Goal: Task Accomplishment & Management: Complete application form

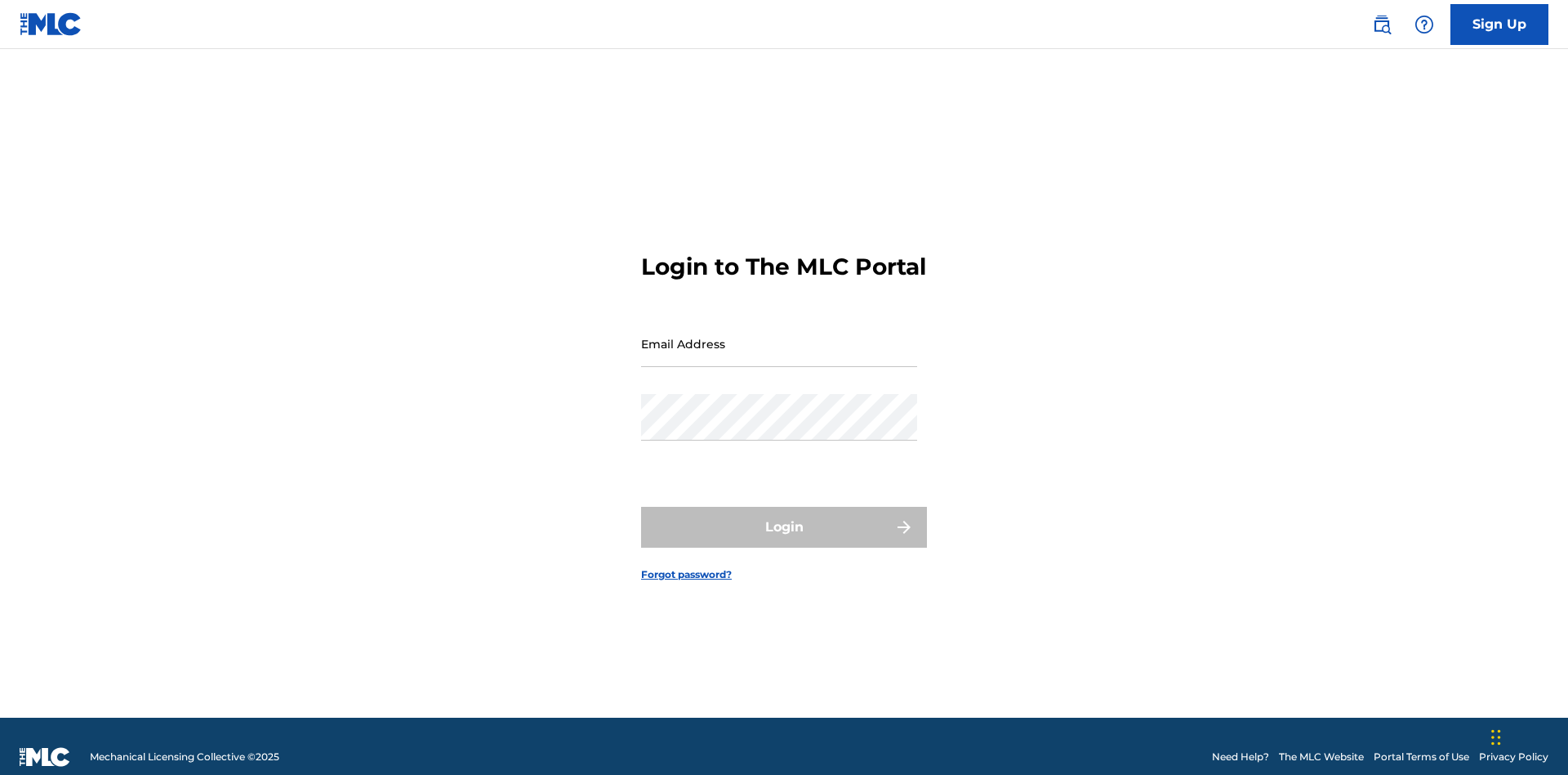
scroll to position [22, 0]
click at [779, 336] on input "Email Address" at bounding box center [779, 343] width 276 height 47
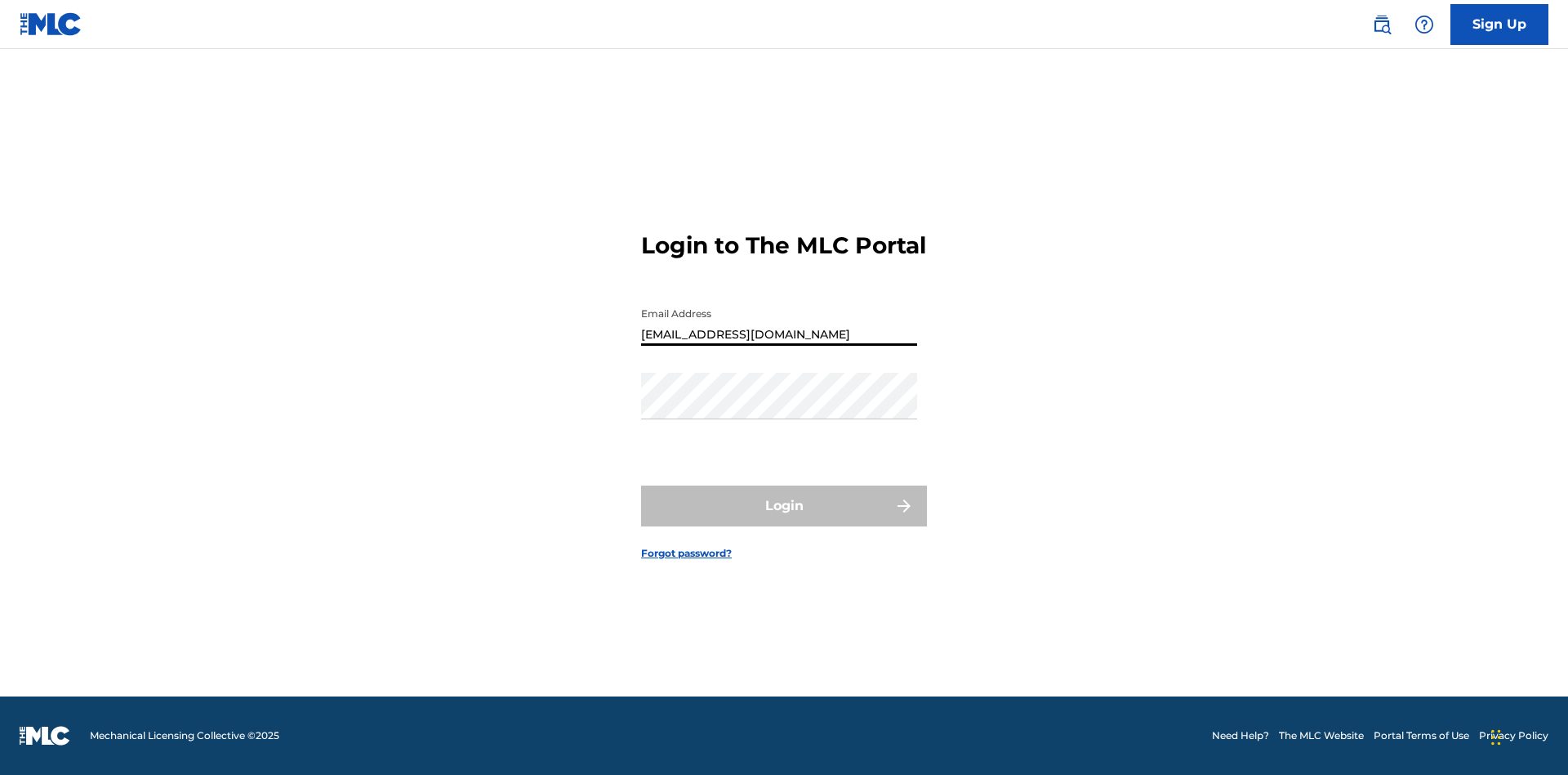
type input "[EMAIL_ADDRESS][DOMAIN_NAME]"
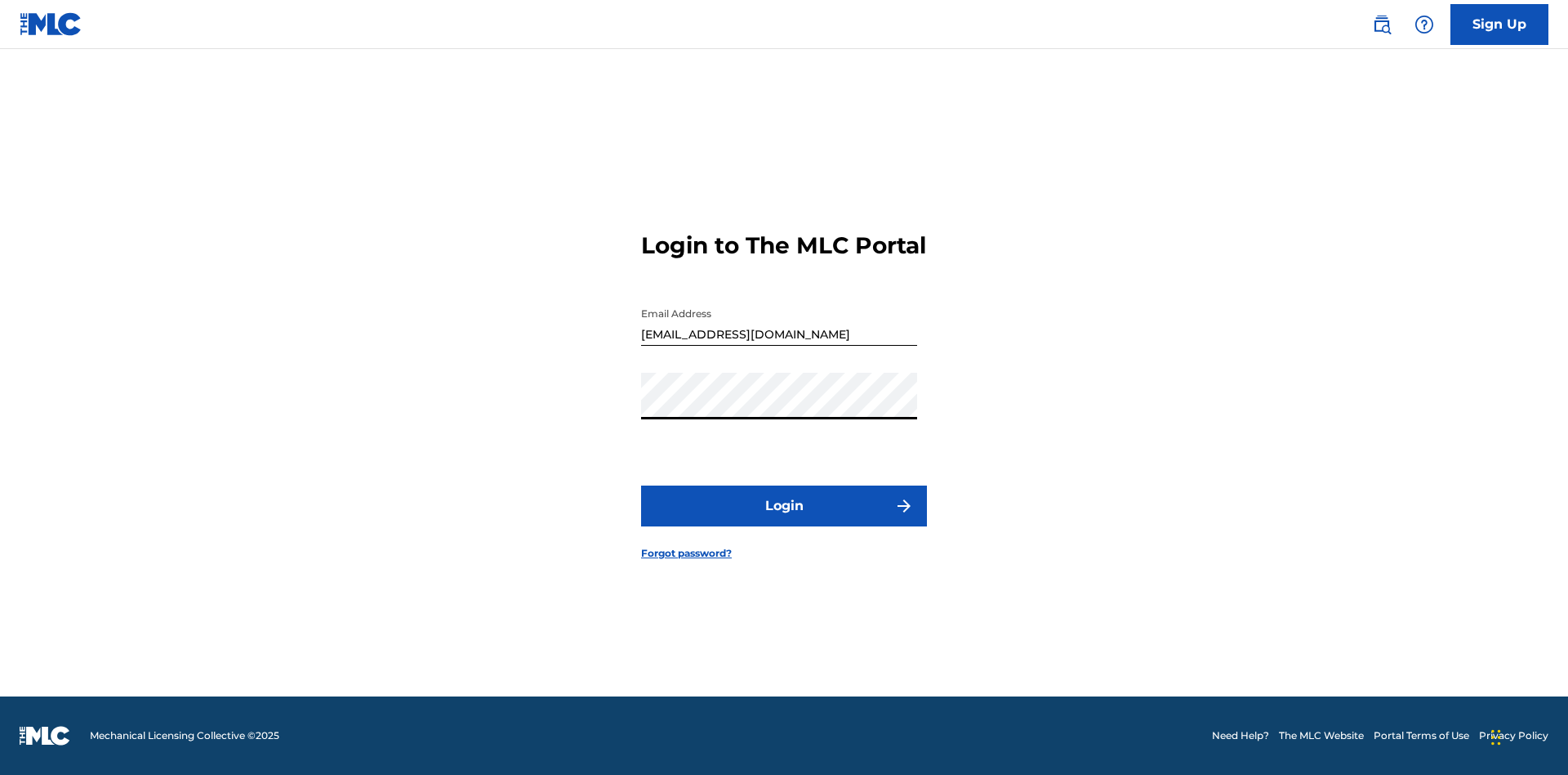
click at [784, 520] on button "Login" at bounding box center [783, 505] width 285 height 41
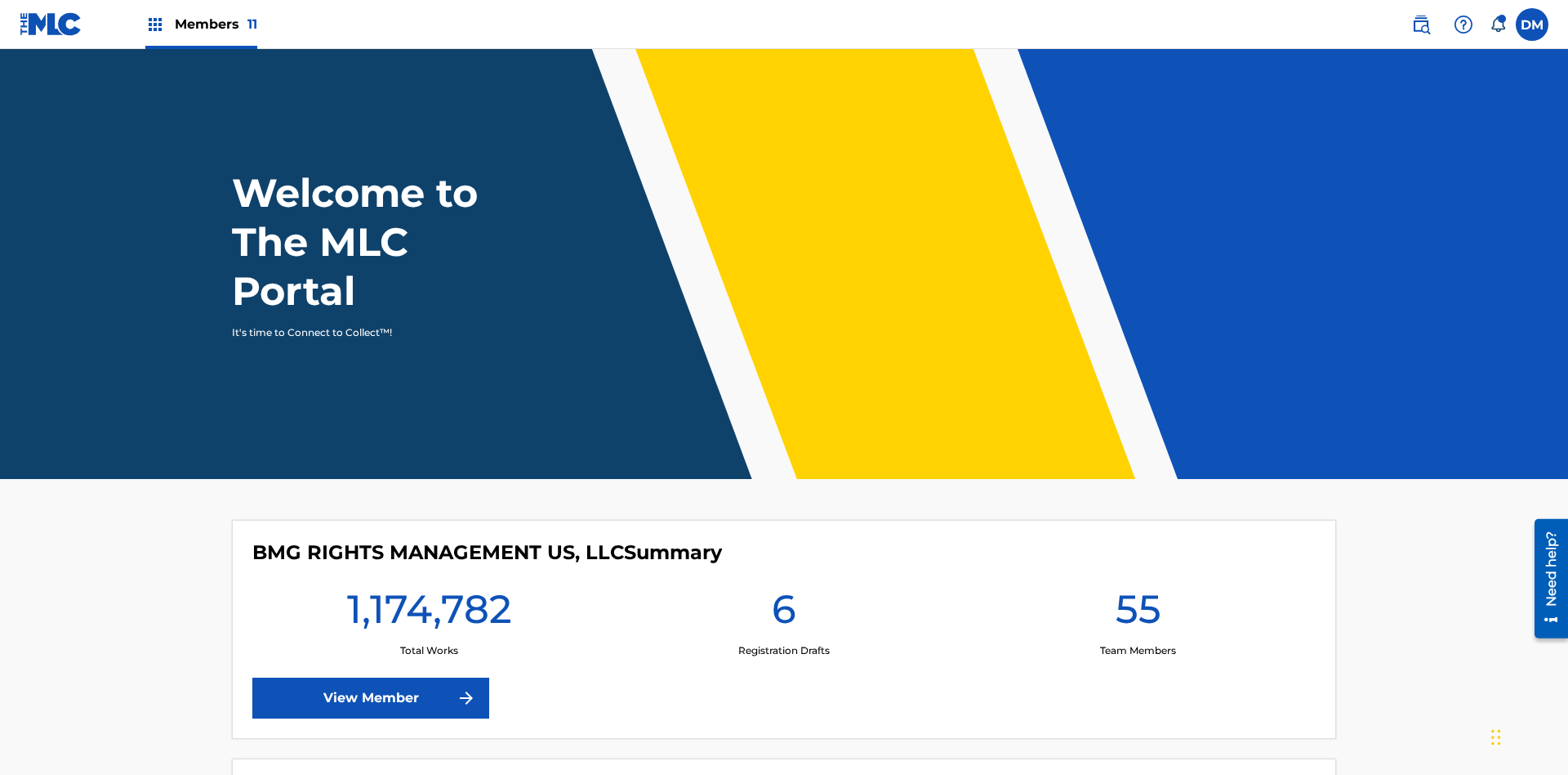
scroll to position [70, 0]
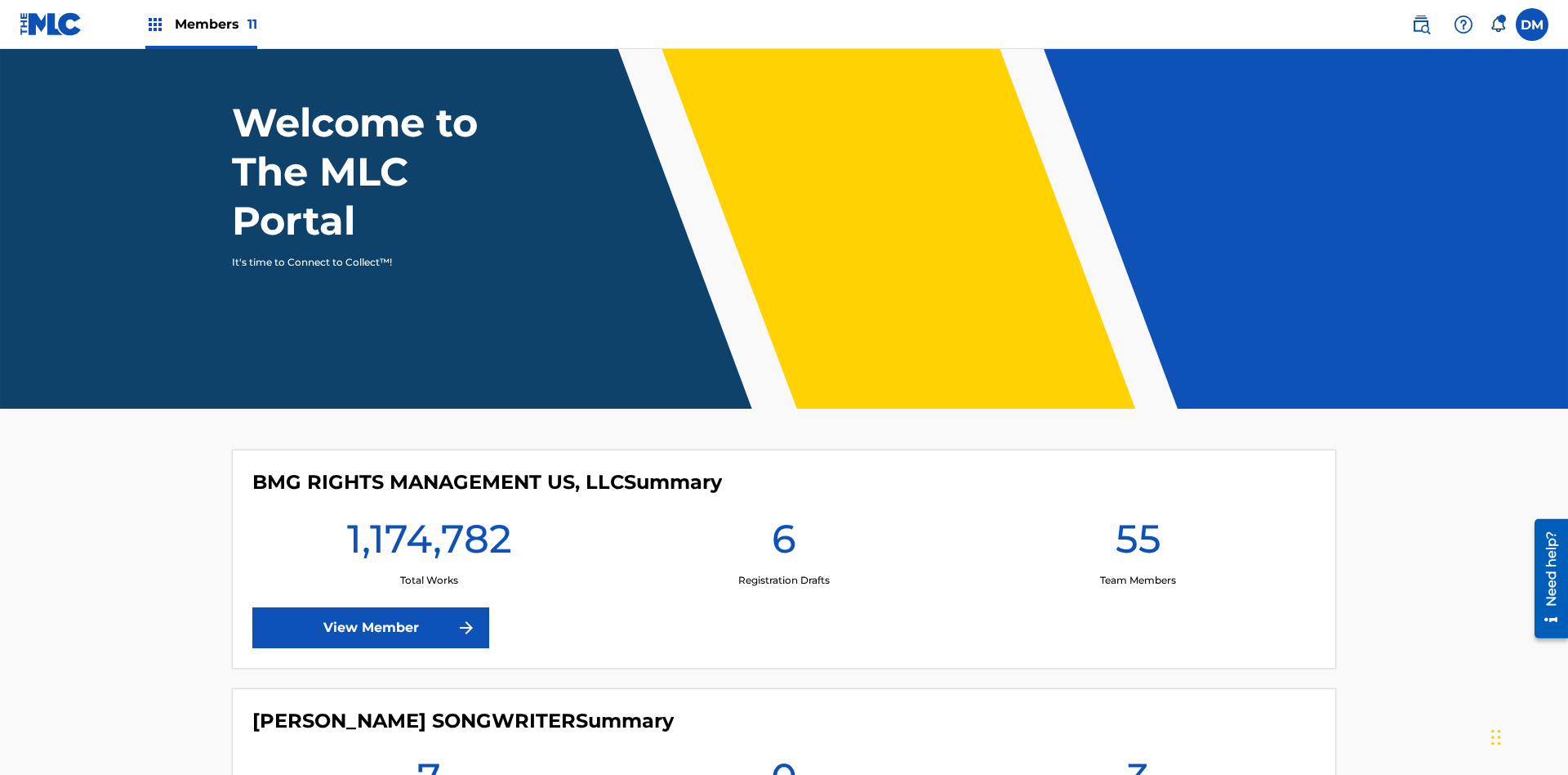
click at [201, 23] on span "Members 11" at bounding box center [216, 24] width 83 height 19
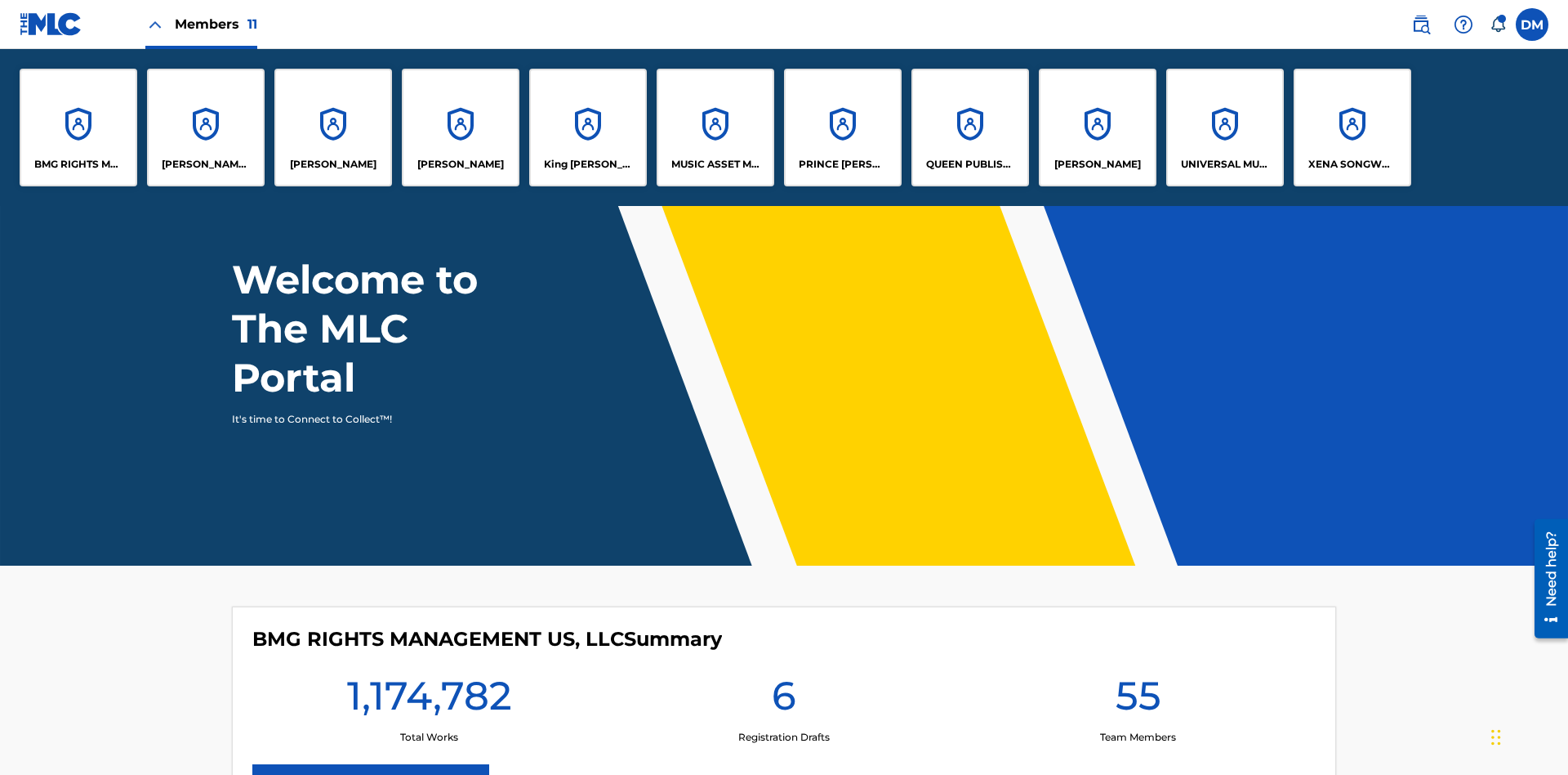
scroll to position [0, 0]
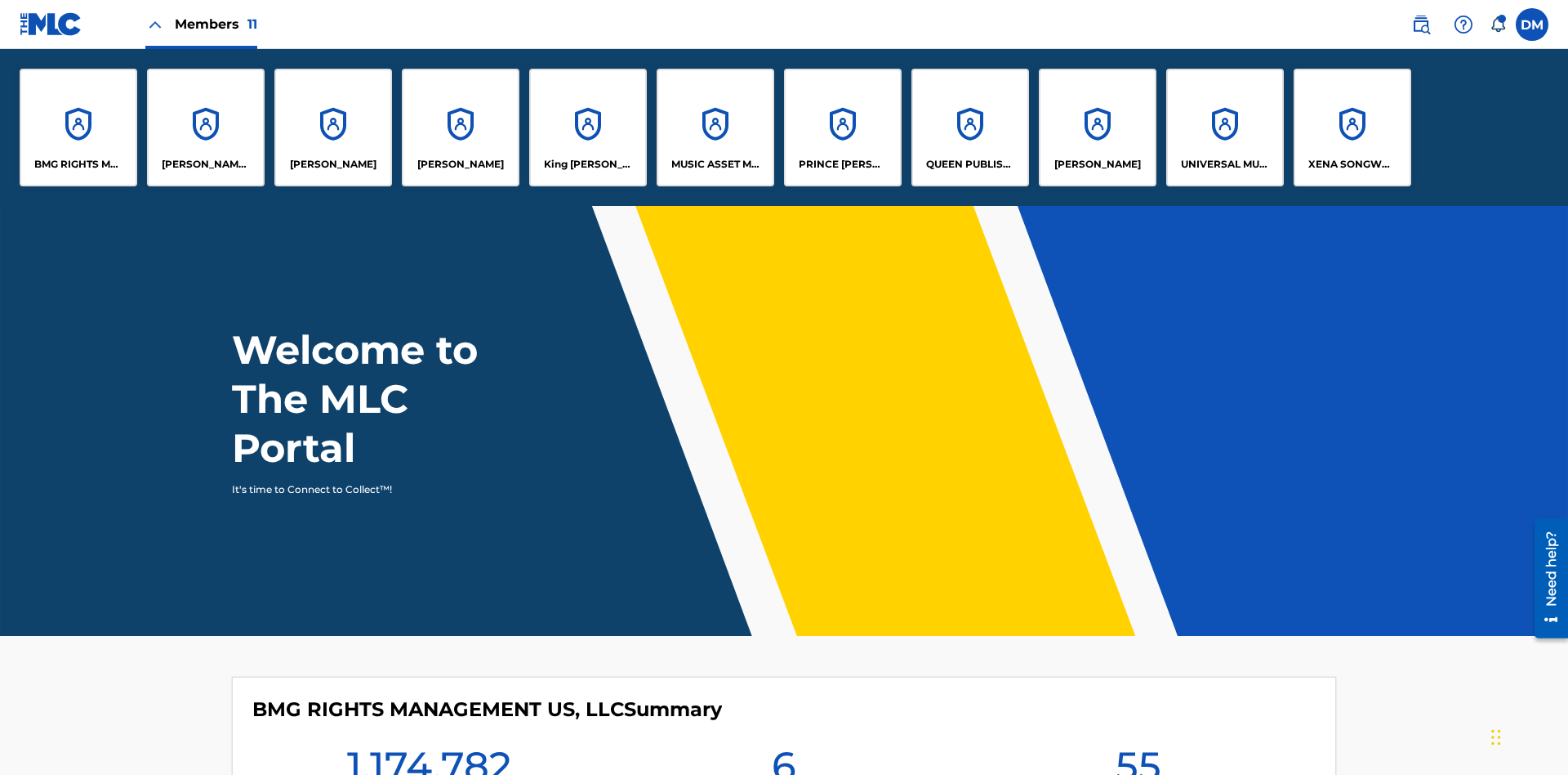
click at [1224, 164] on p "UNIVERSAL MUSIC PUB GROUP" at bounding box center [1225, 164] width 89 height 15
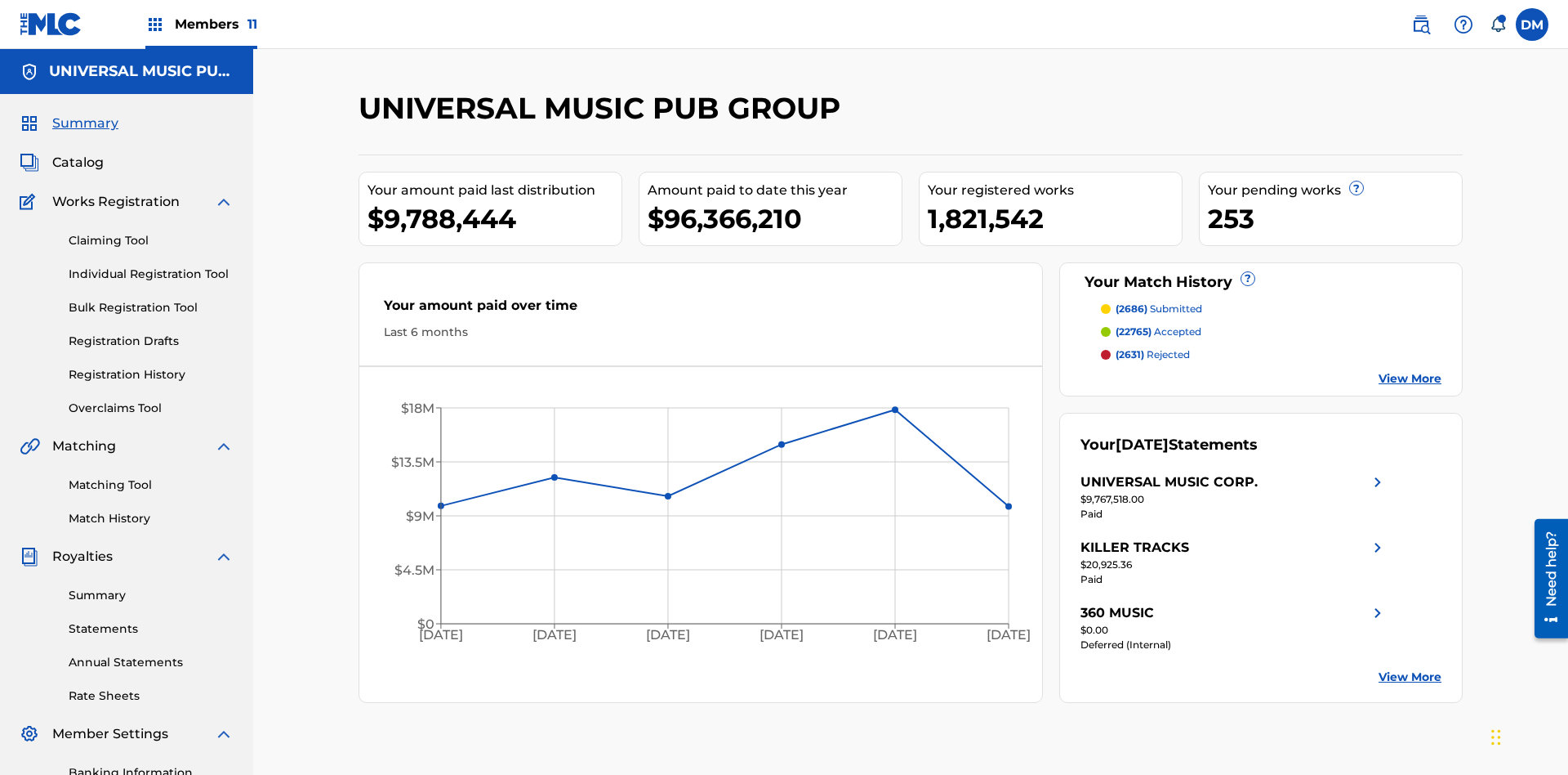
click at [151, 266] on link "Individual Registration Tool" at bounding box center [151, 274] width 165 height 17
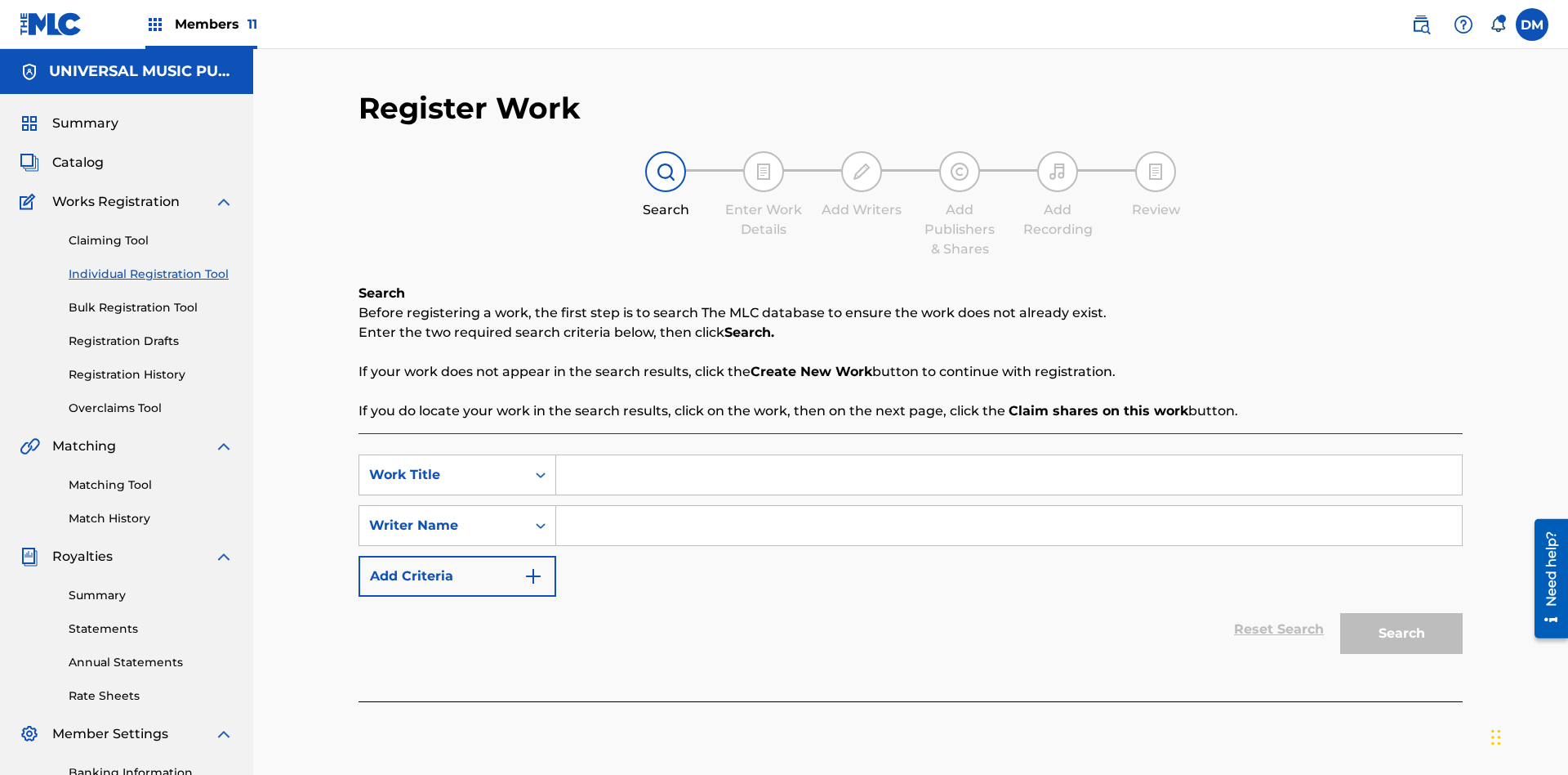
click at [1008, 455] on input "Search Form" at bounding box center [1009, 474] width 906 height 39
type input "Draft Saved At Work Details Page"
click at [1008, 506] on input "Search Form" at bounding box center [1009, 525] width 906 height 39
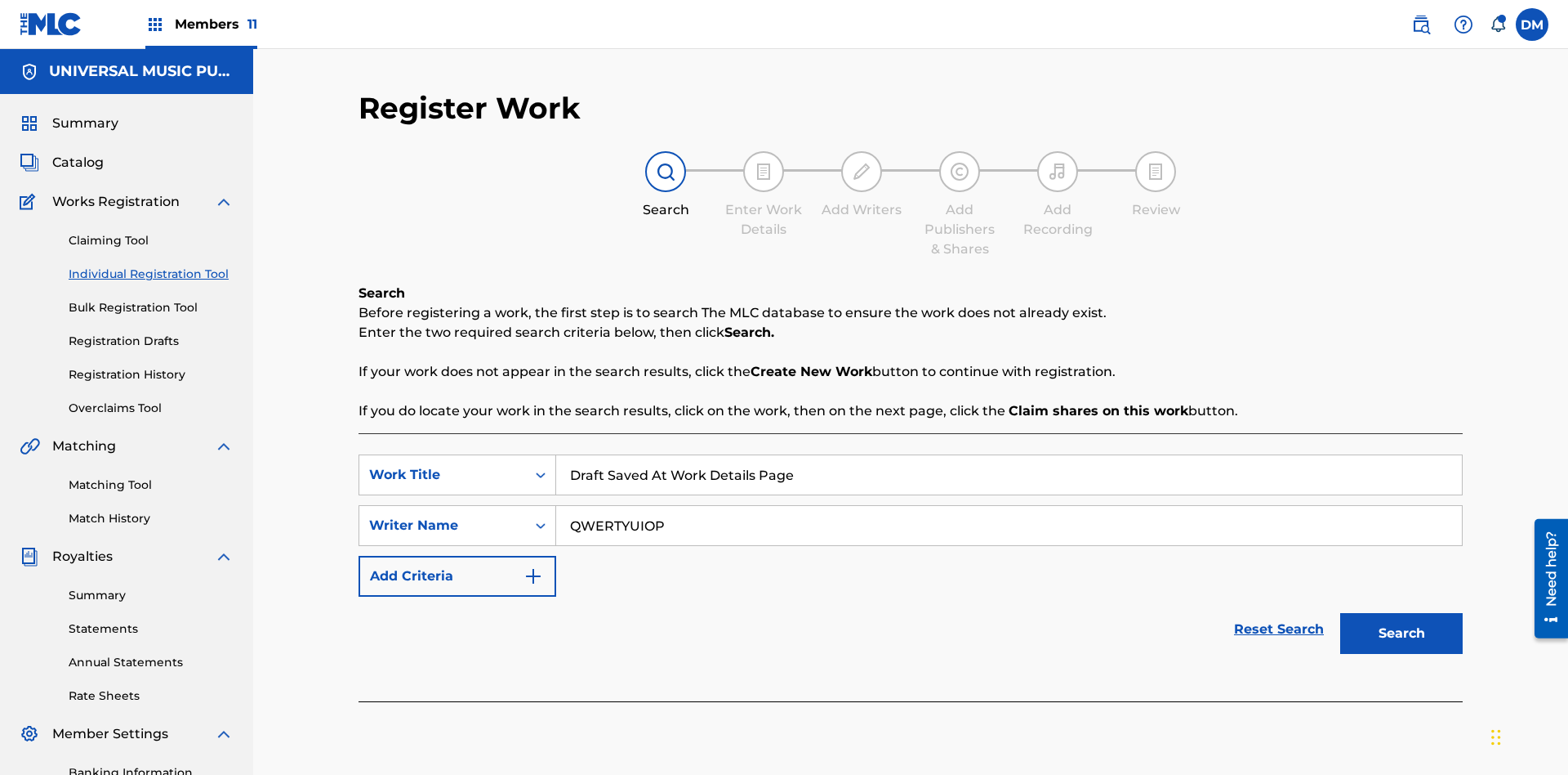
click at [1402, 613] on button "Search" at bounding box center [1402, 633] width 122 height 41
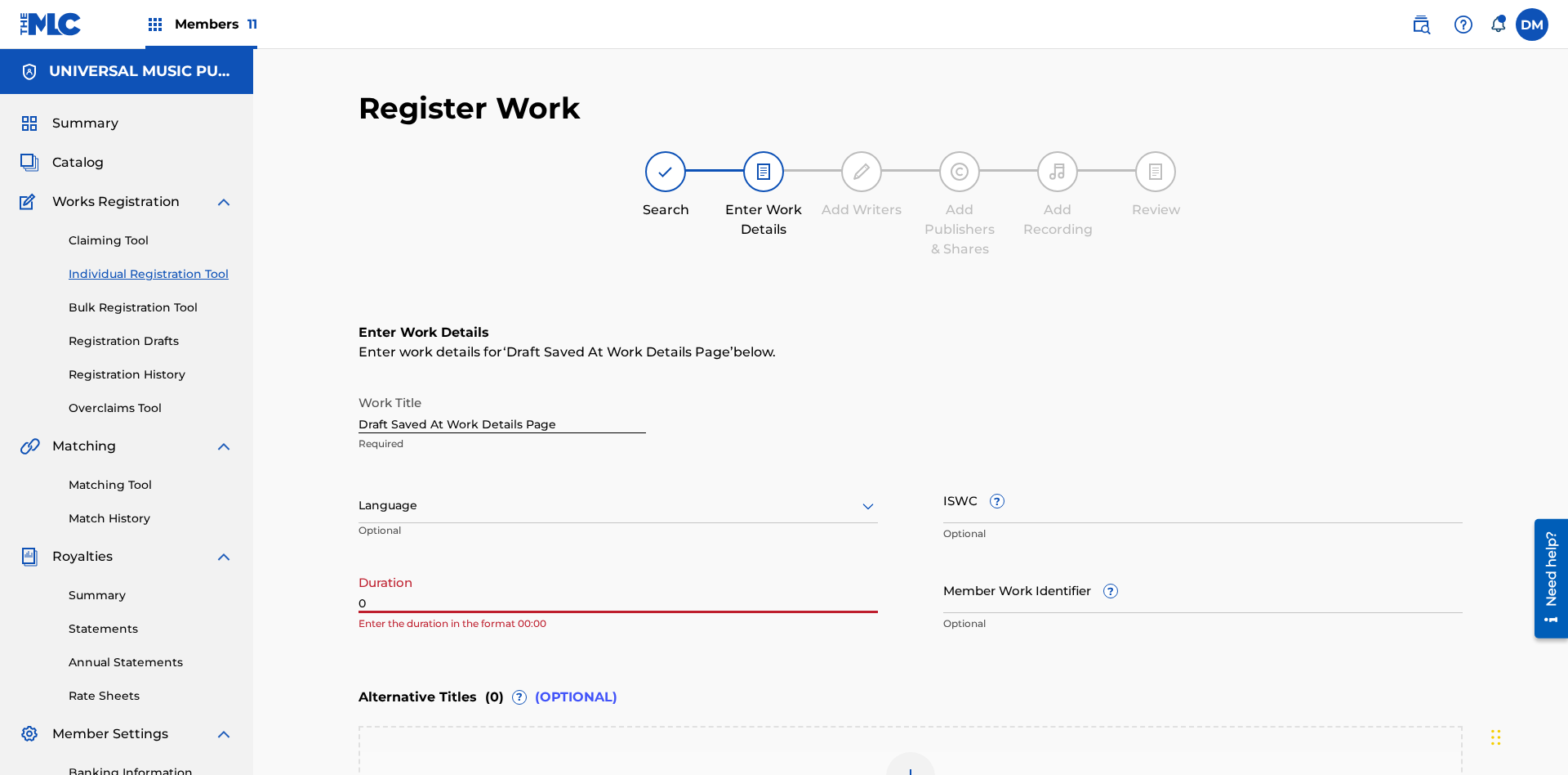
click at [618, 566] on input "0" at bounding box center [618, 589] width 519 height 47
type input "00:00"
click at [868, 496] on icon at bounding box center [868, 506] width 20 height 20
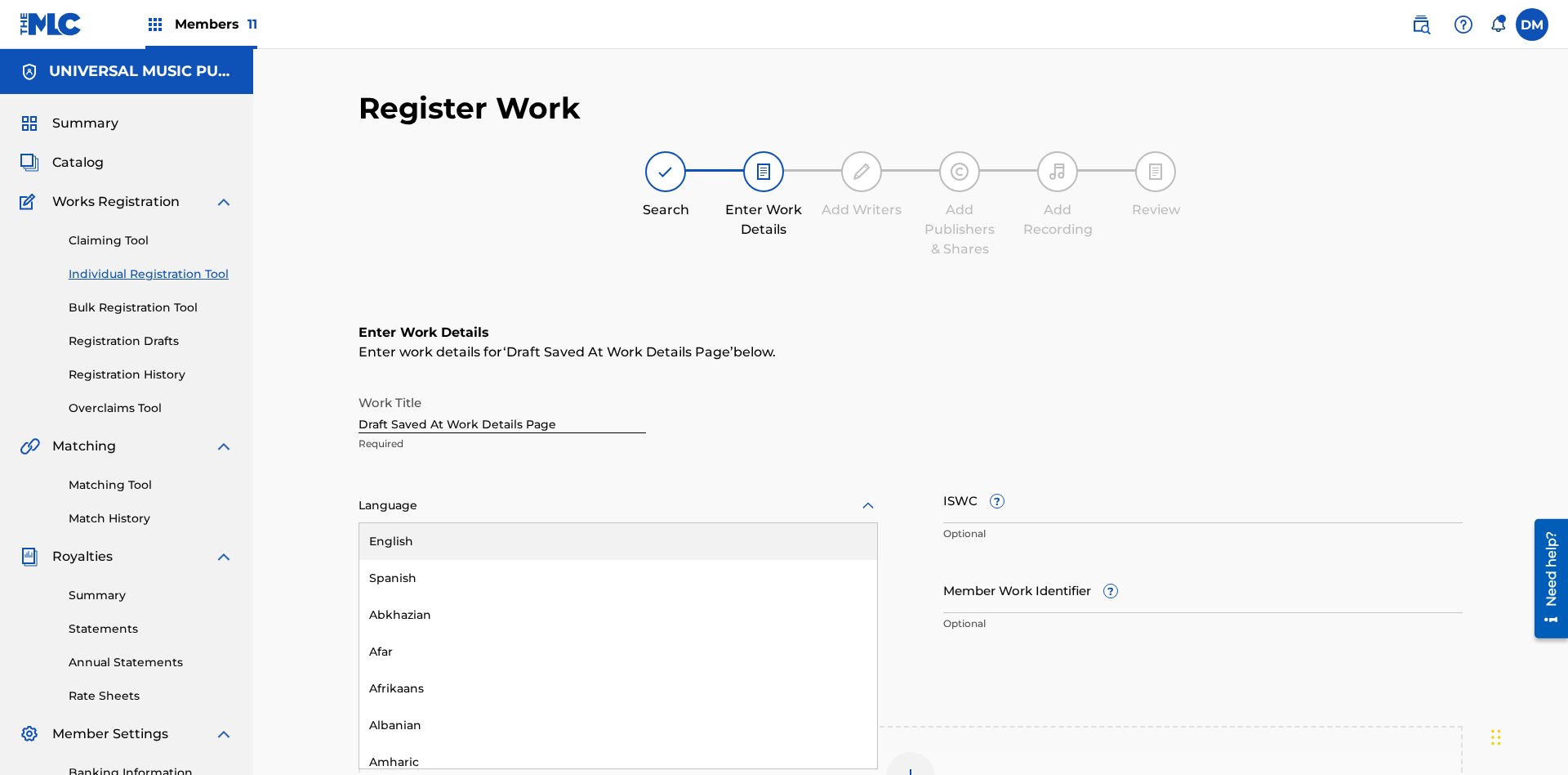
click at [618, 633] on div "Afar" at bounding box center [618, 652] width 517 height 37
click at [1203, 566] on input "Member Work Identifier ?" at bounding box center [1203, 589] width 519 height 47
type input "[PHONE_NUMBER]"
click at [1203, 476] on input "ISWC ?" at bounding box center [1203, 500] width 519 height 47
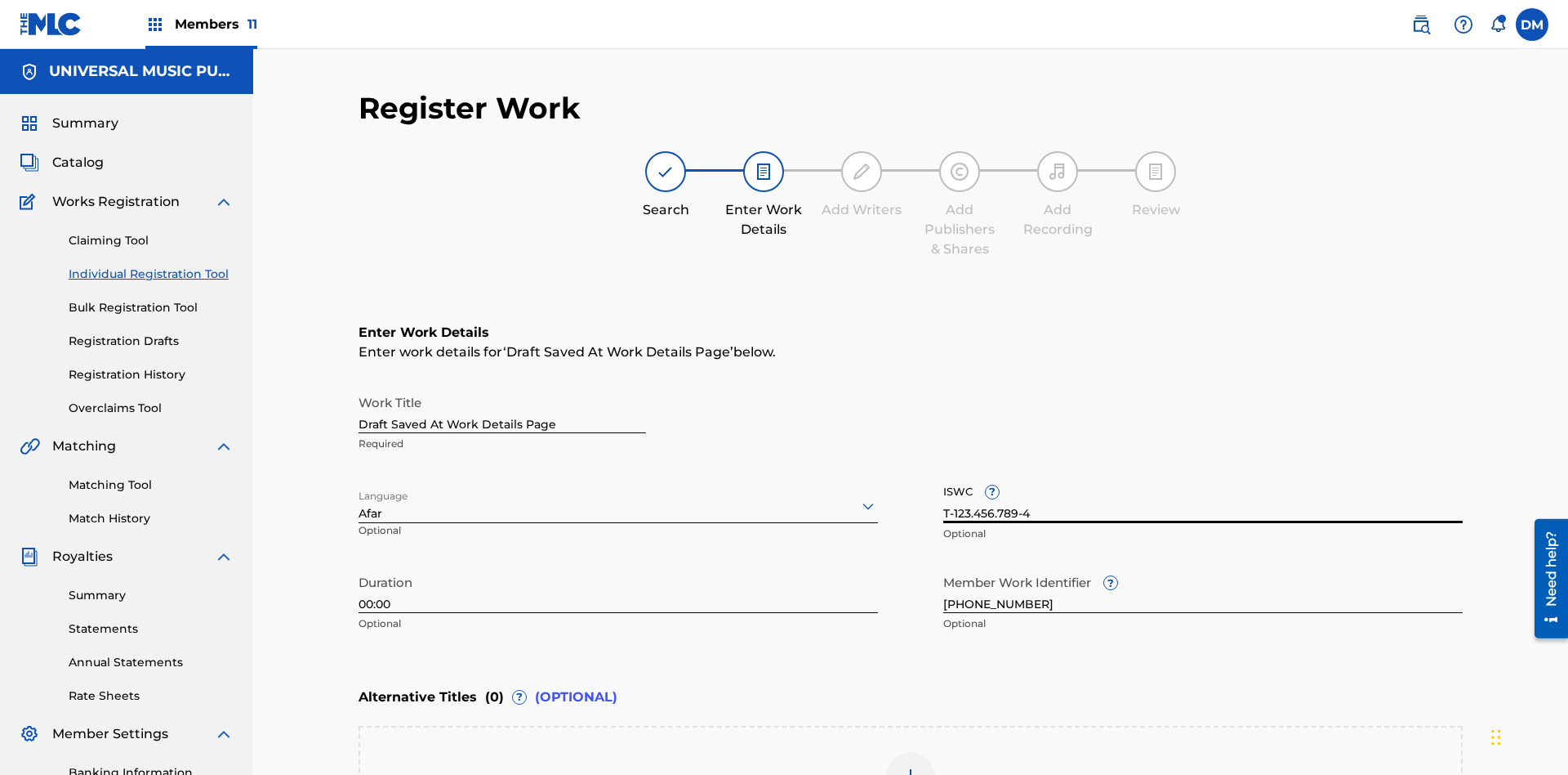
type input "T-123.456.789-4"
click at [911, 766] on img at bounding box center [910, 776] width 20 height 20
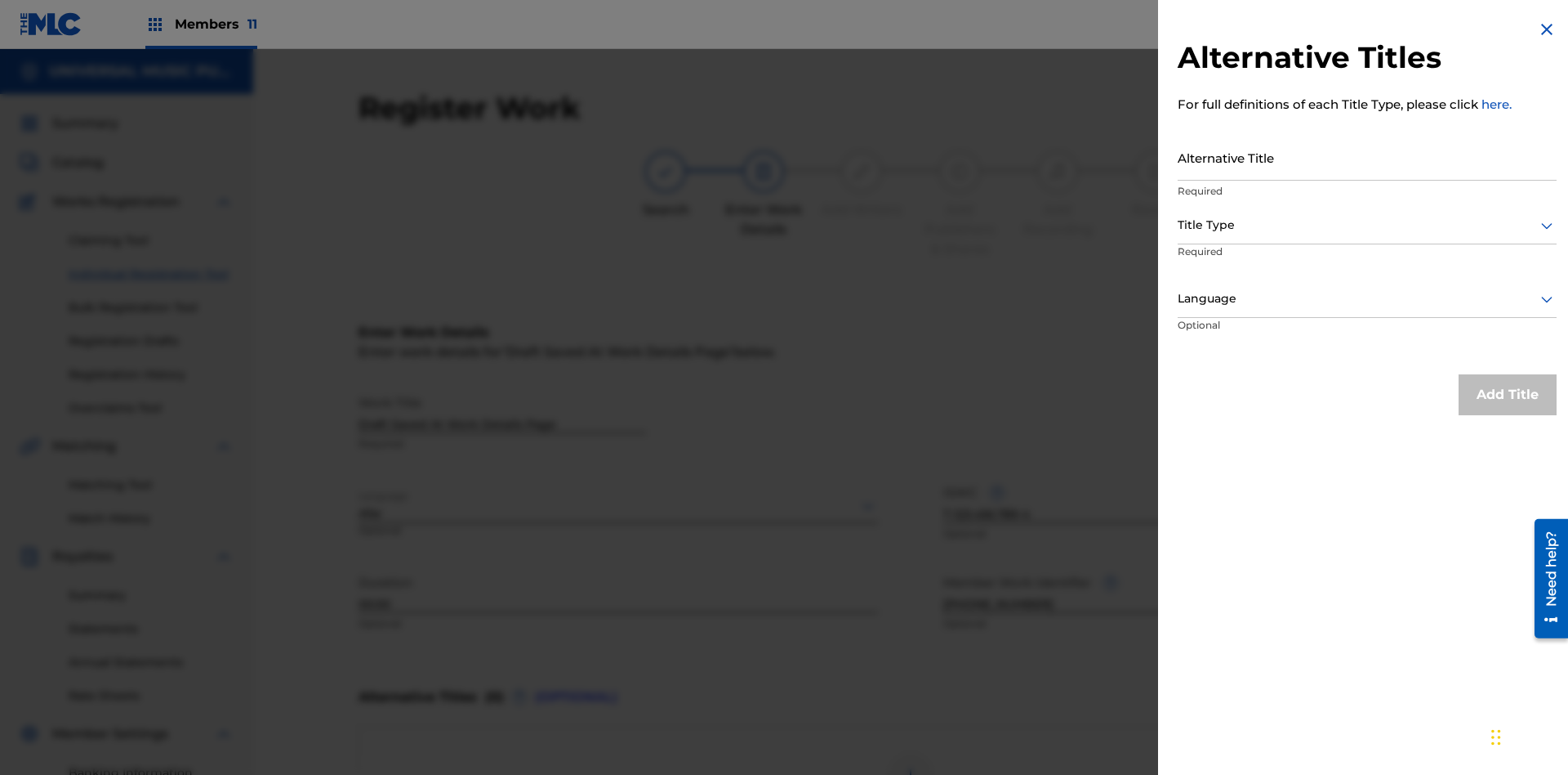
click at [1367, 157] on input "Alternative Title" at bounding box center [1366, 157] width 379 height 47
type input "Alt Title"
click at [1367, 224] on div at bounding box center [1366, 225] width 379 height 21
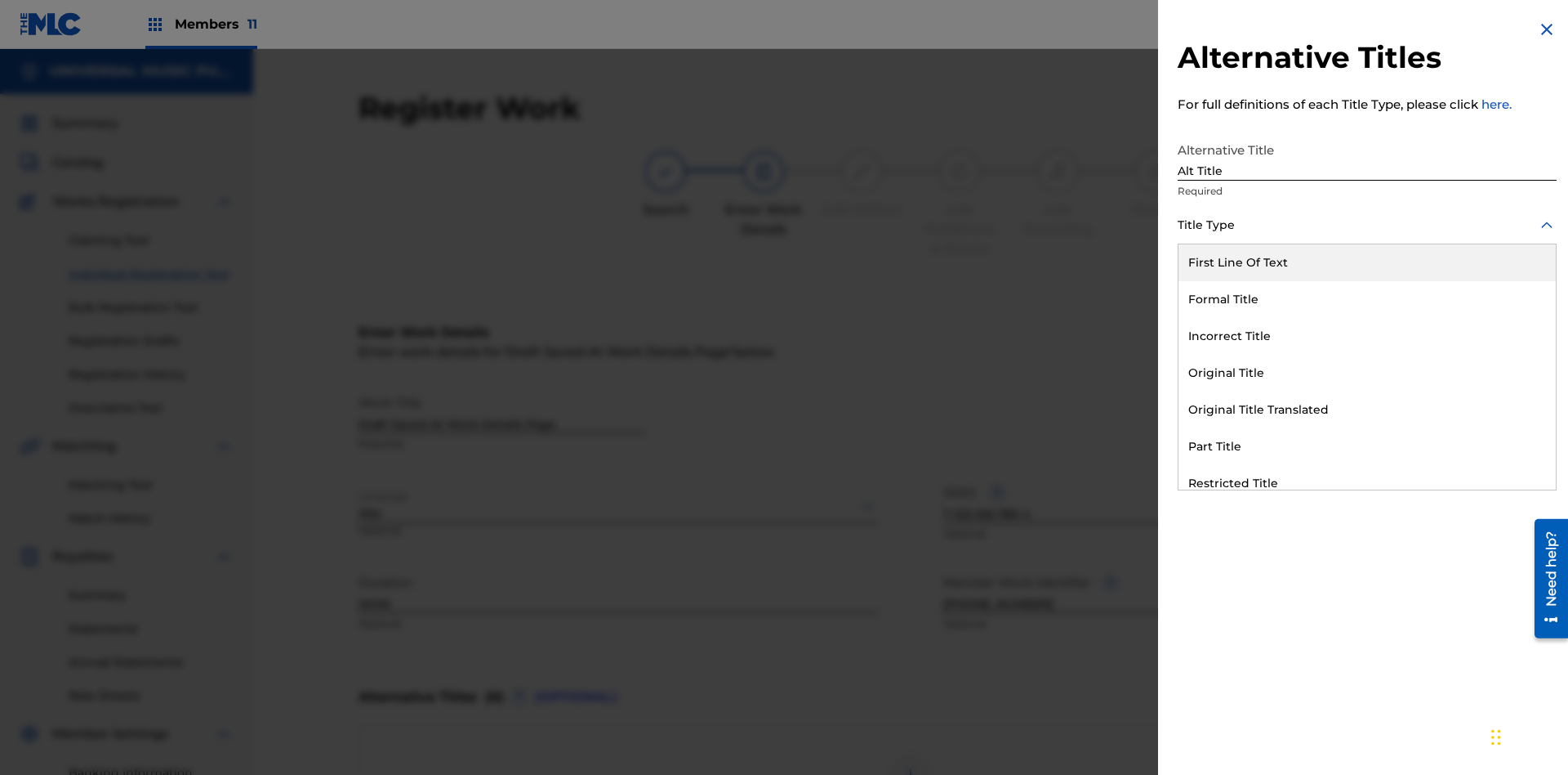
click at [1367, 373] on div "Original Title" at bounding box center [1366, 373] width 377 height 37
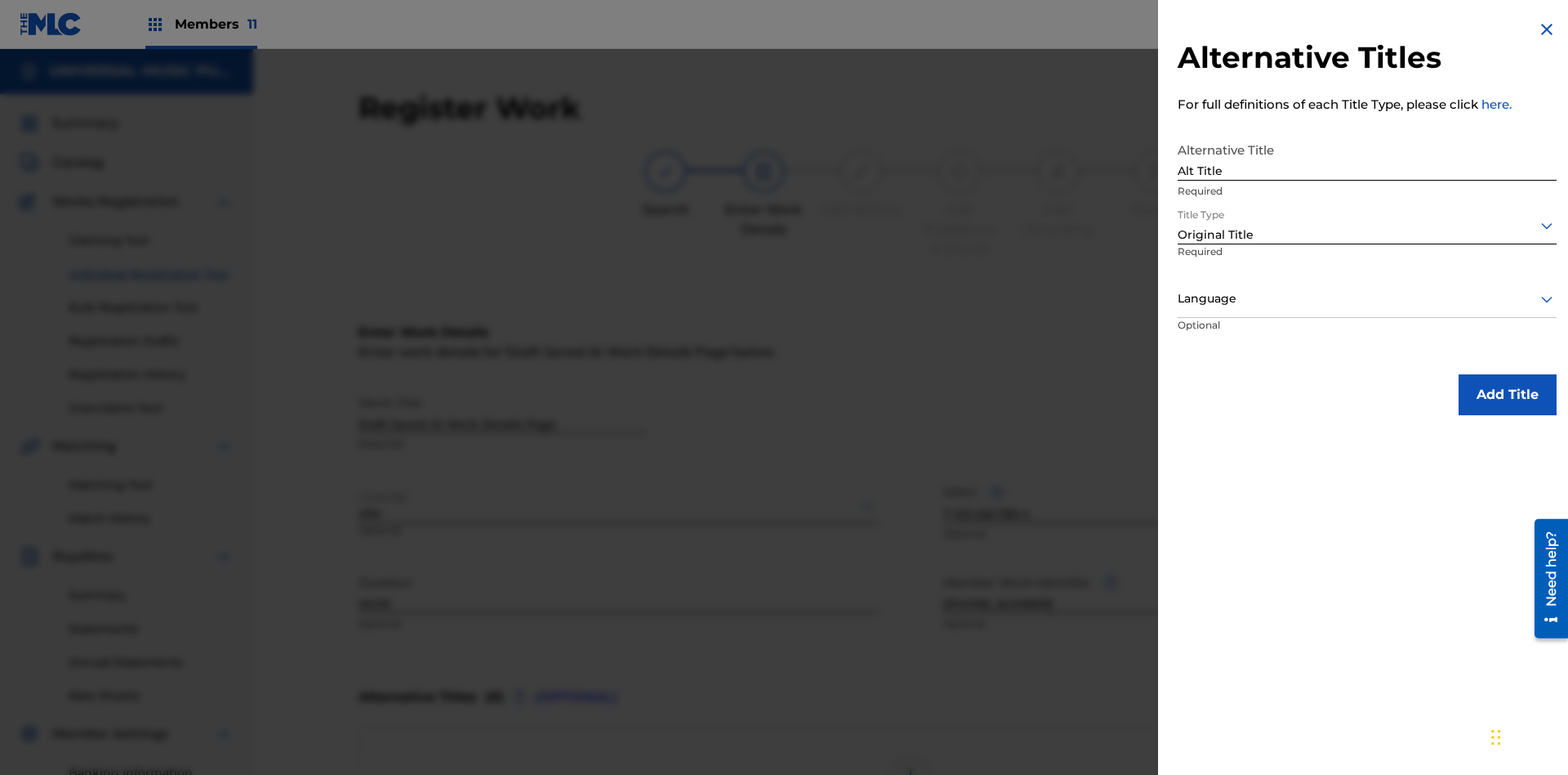
click at [1367, 299] on div at bounding box center [1366, 299] width 379 height 21
click at [1508, 394] on button "Add Title" at bounding box center [1508, 394] width 98 height 41
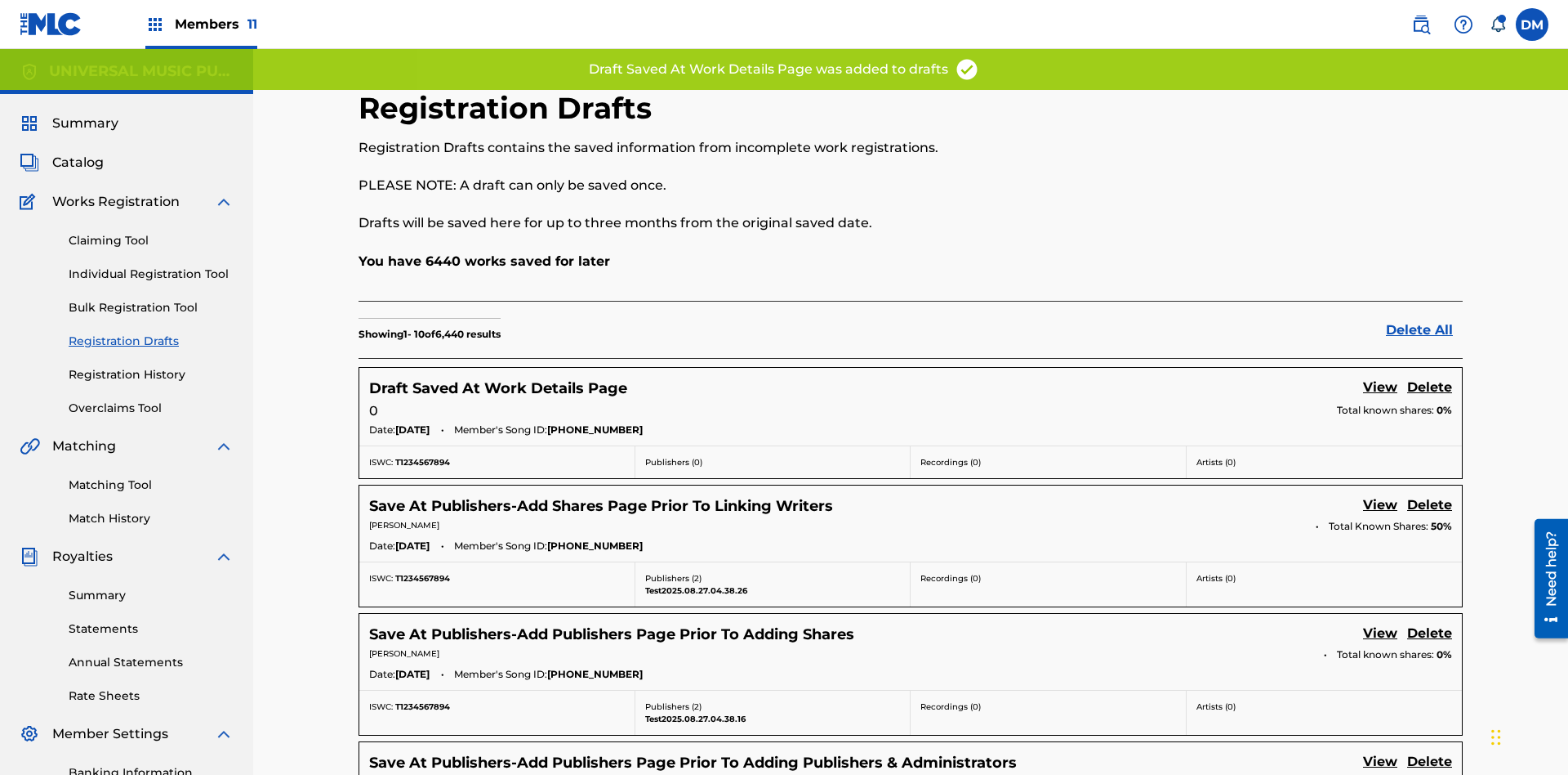
click at [1380, 377] on link "View" at bounding box center [1380, 388] width 34 height 22
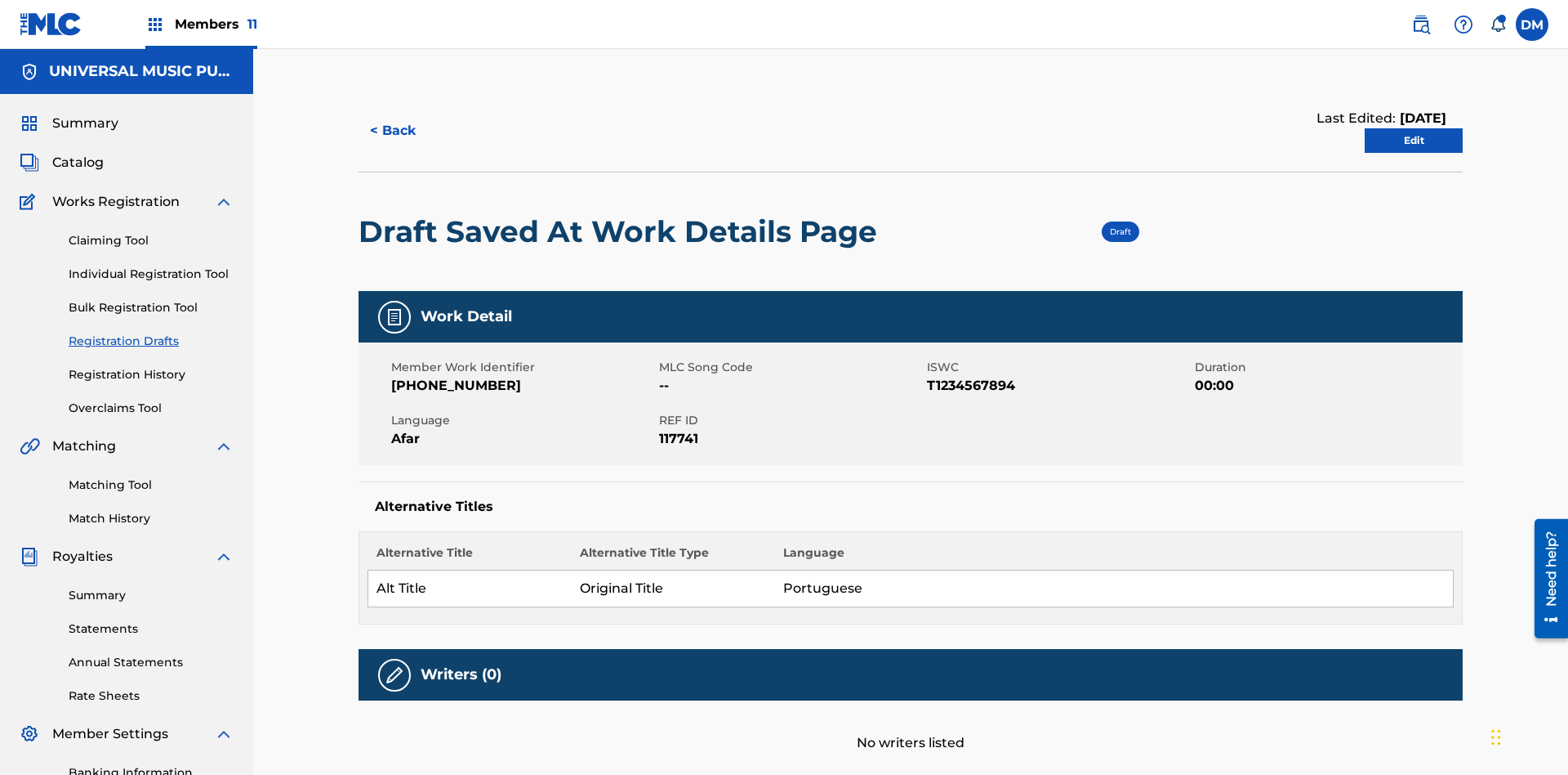
click at [1414, 129] on link "Edit" at bounding box center [1414, 141] width 98 height 24
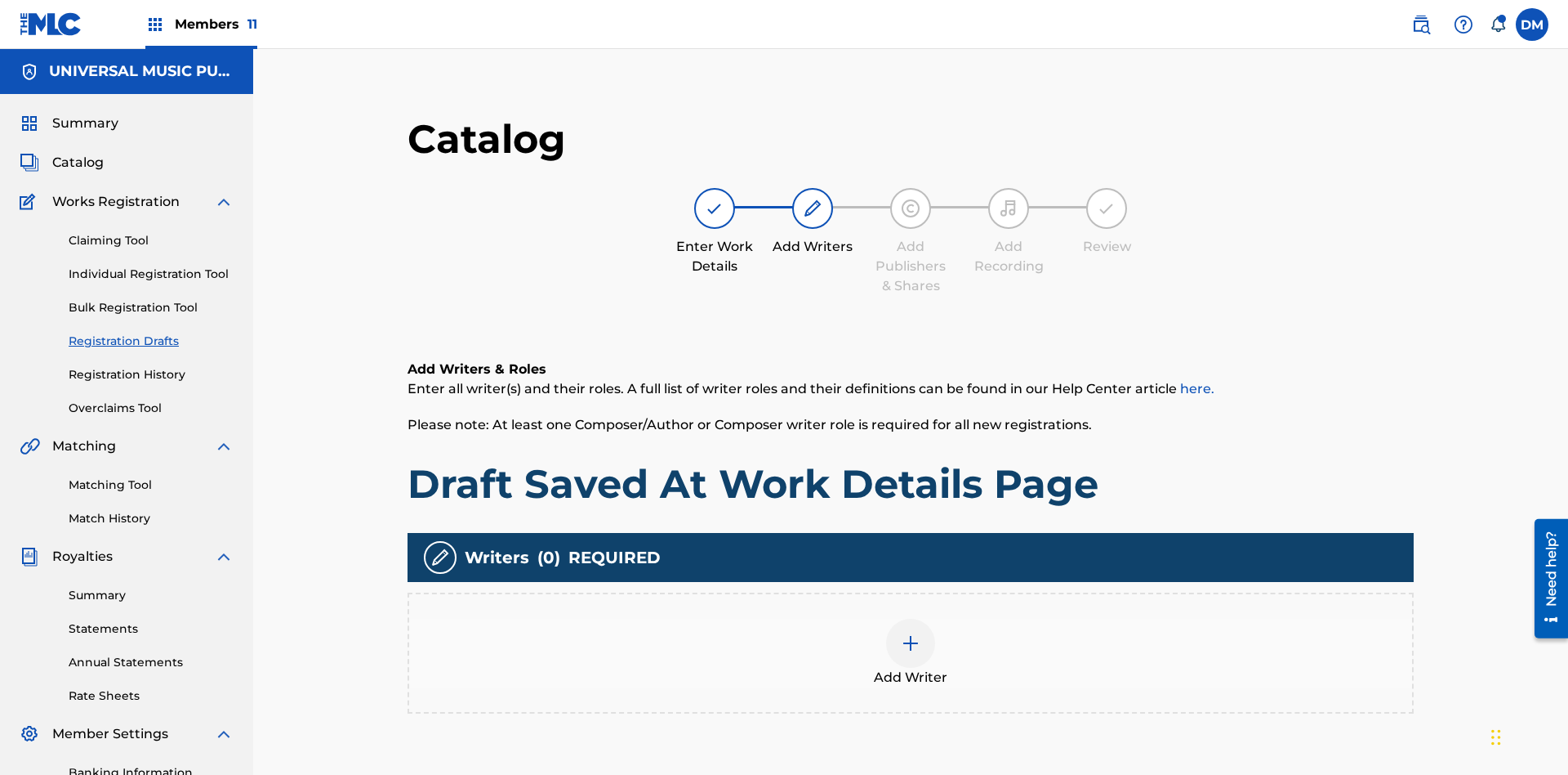
click at [900, 633] on img at bounding box center [910, 643] width 20 height 20
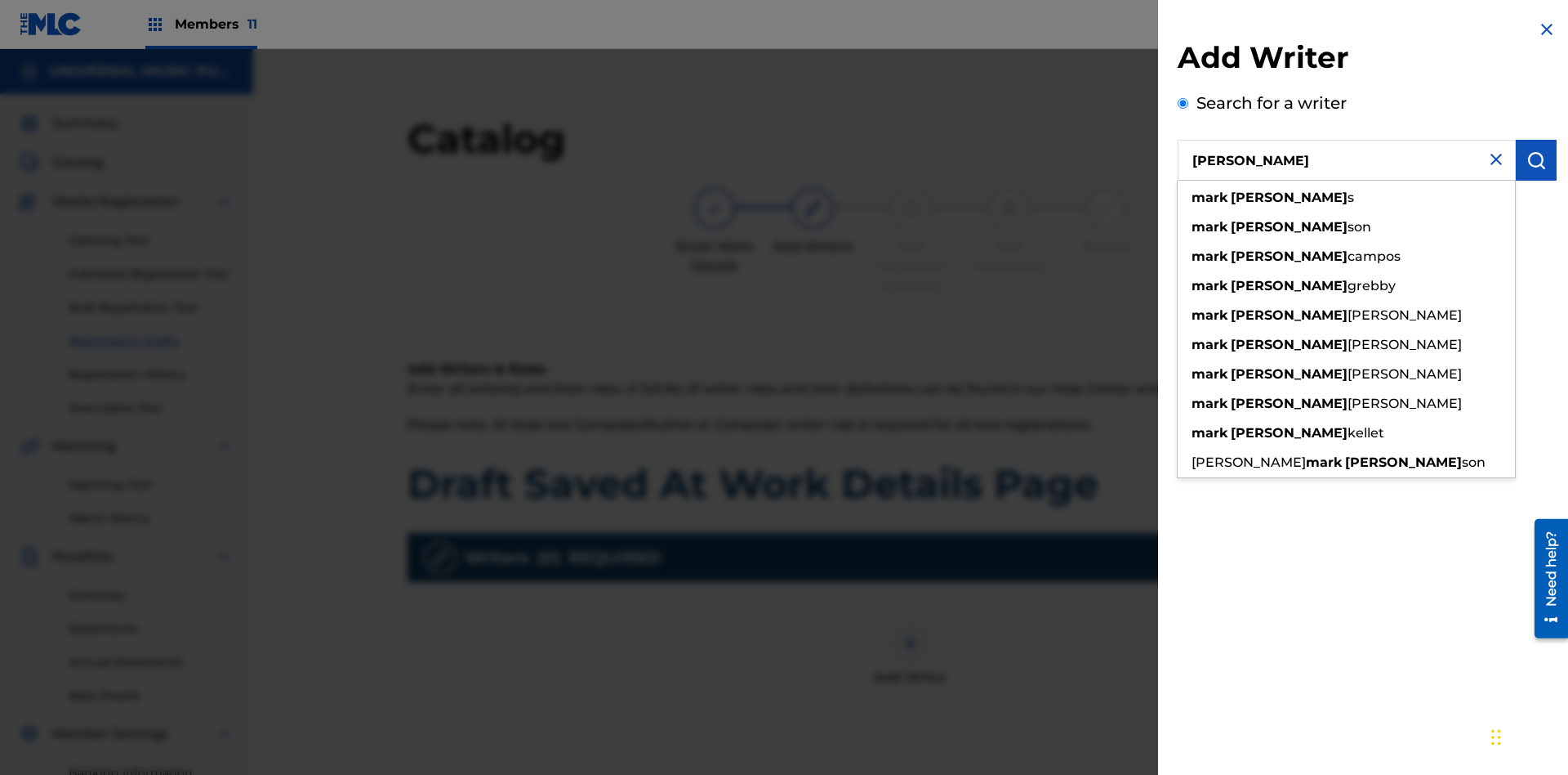
click at [1536, 161] on img "submit" at bounding box center [1536, 160] width 20 height 20
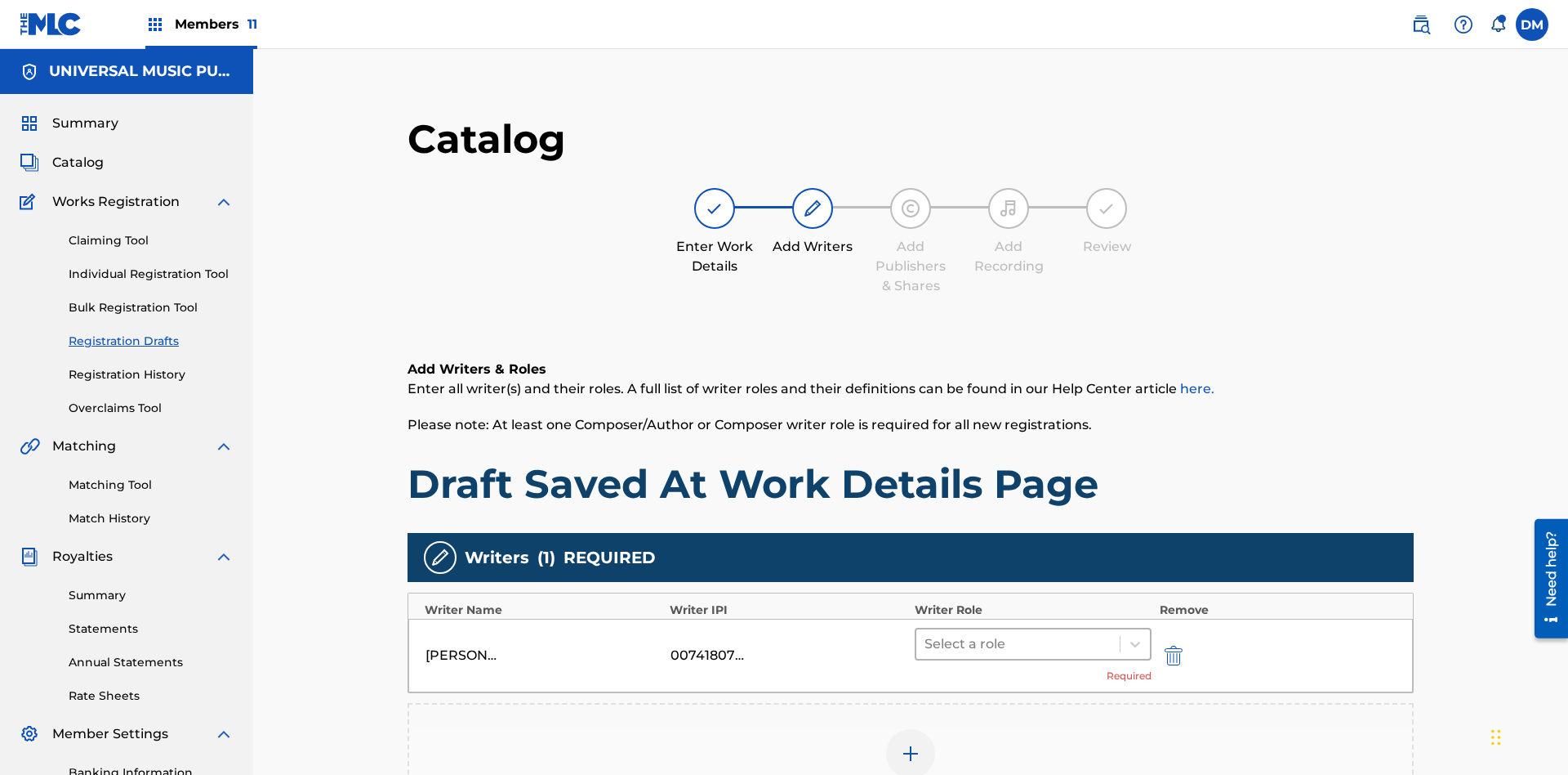
click at [925, 634] on input "text" at bounding box center [926, 644] width 3 height 20
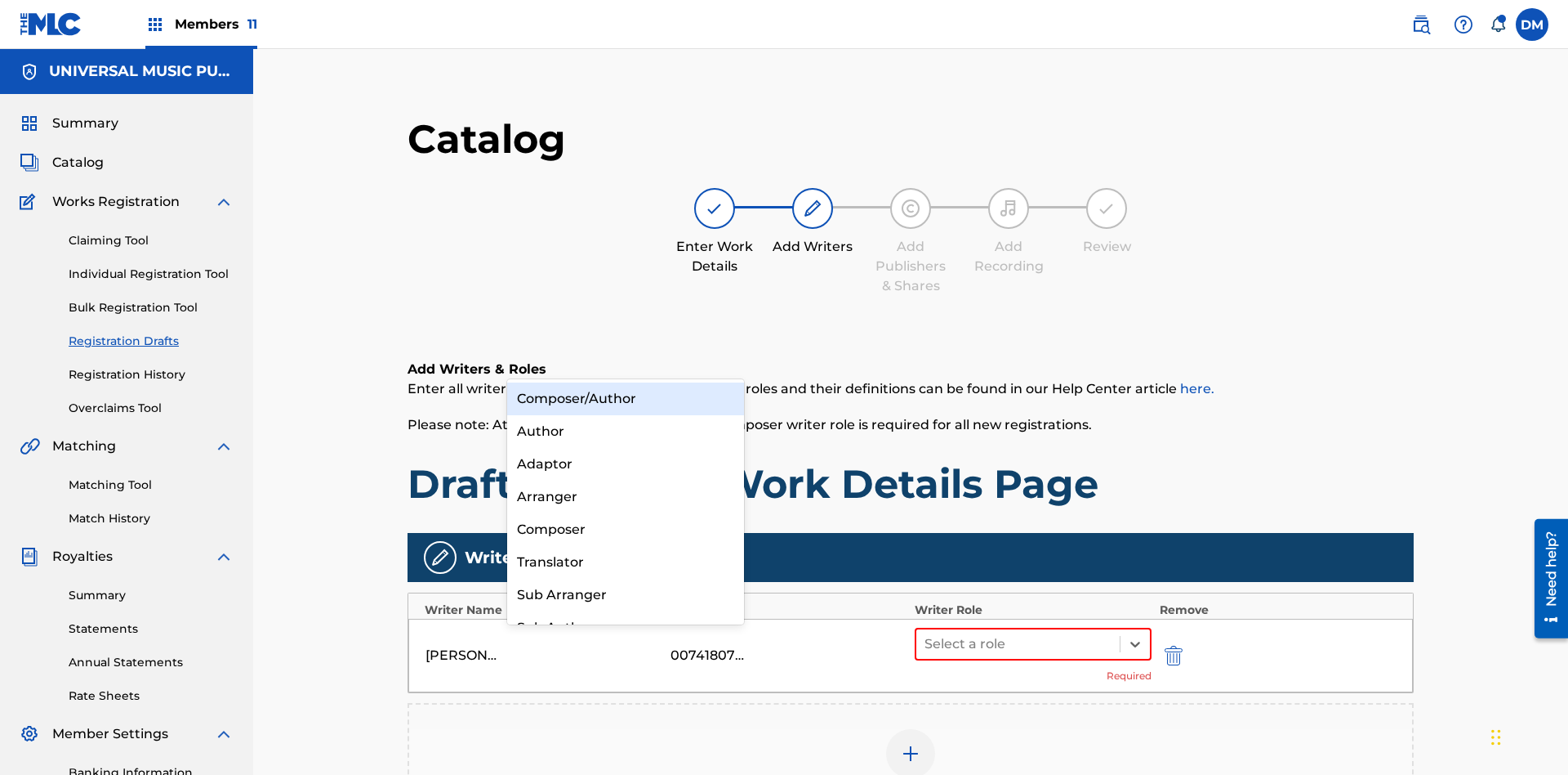
click at [624, 529] on div "Composer" at bounding box center [625, 530] width 237 height 33
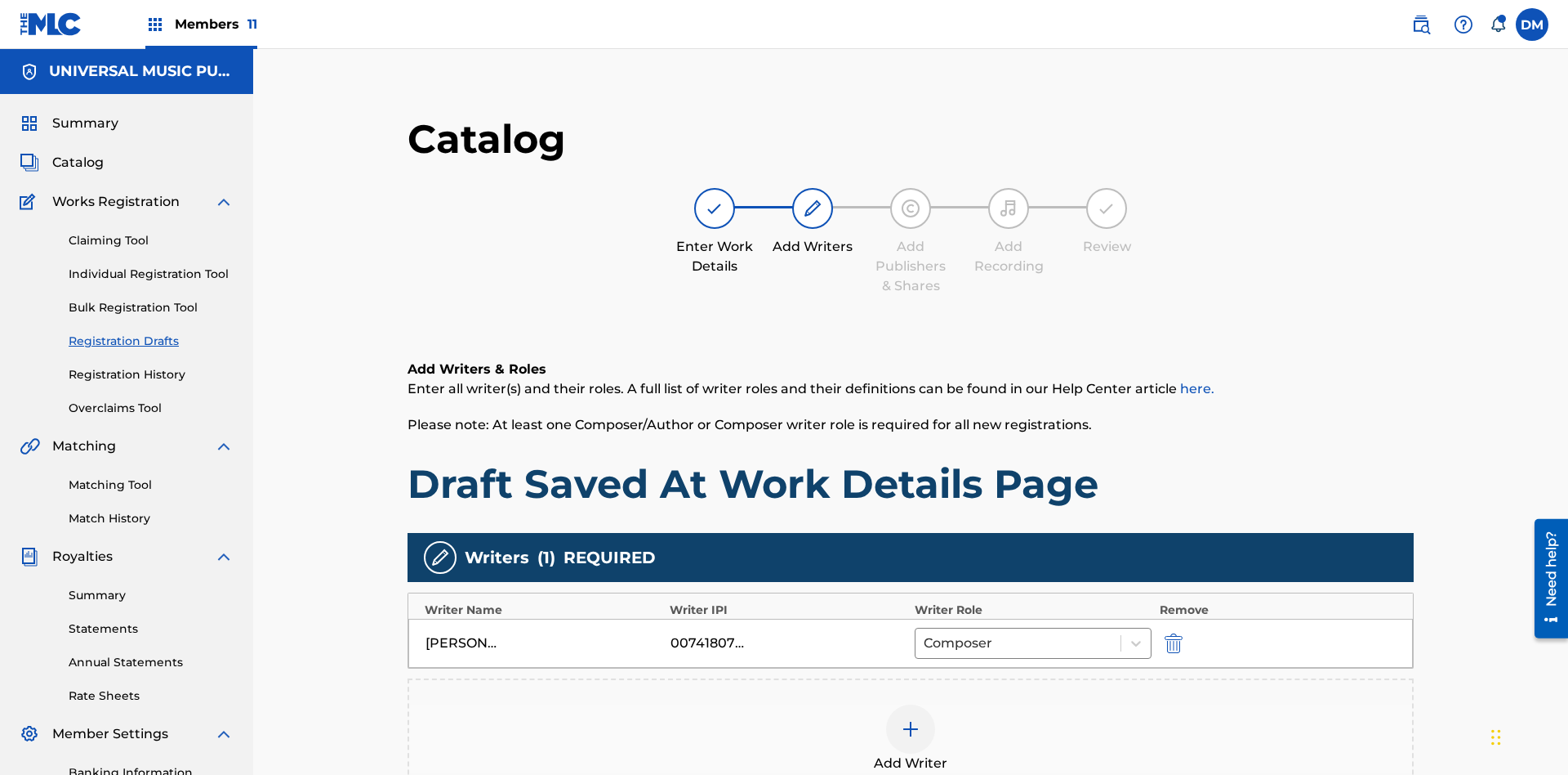
scroll to position [265, 407]
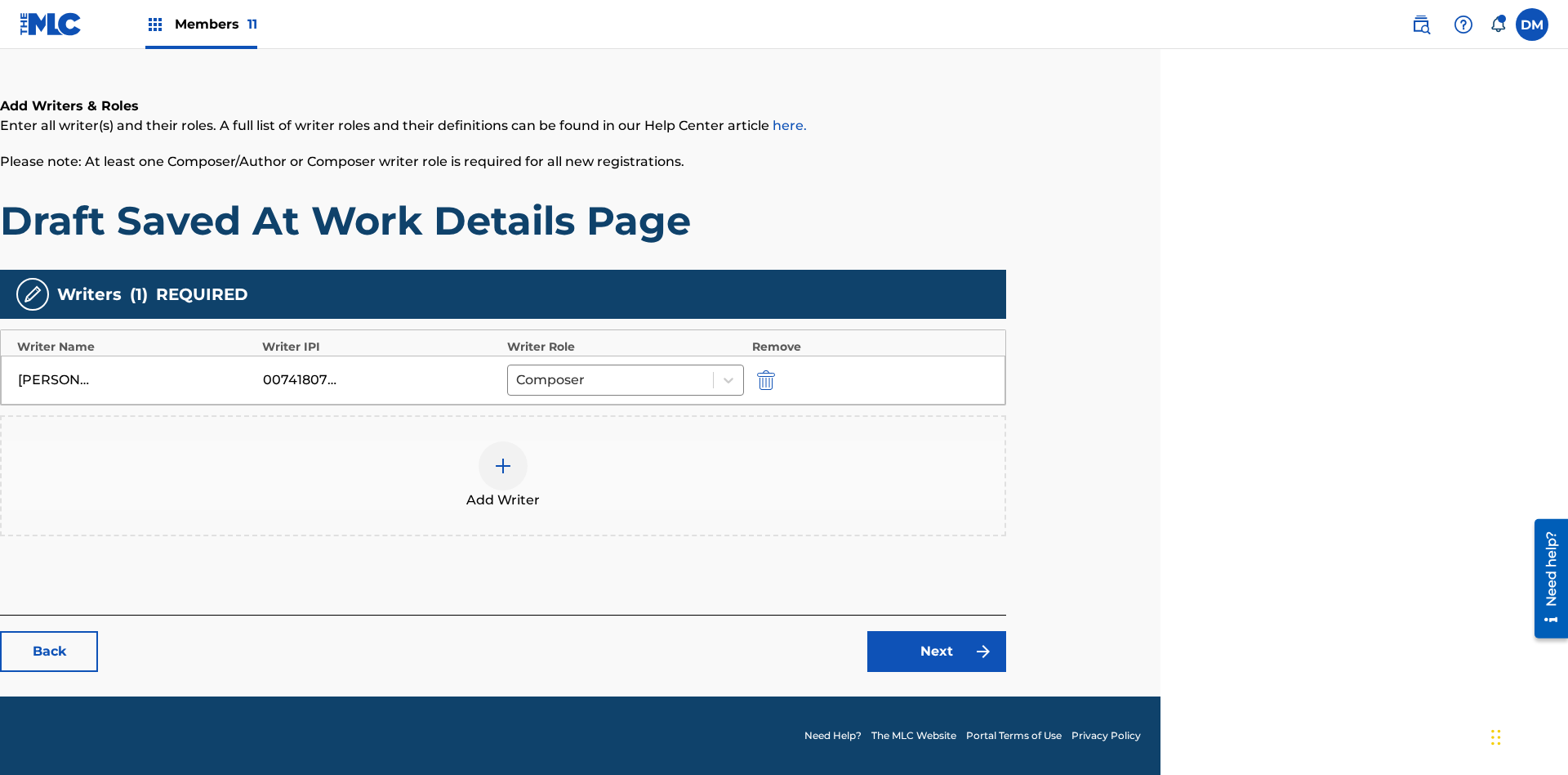
click at [937, 652] on link "Next" at bounding box center [937, 651] width 139 height 41
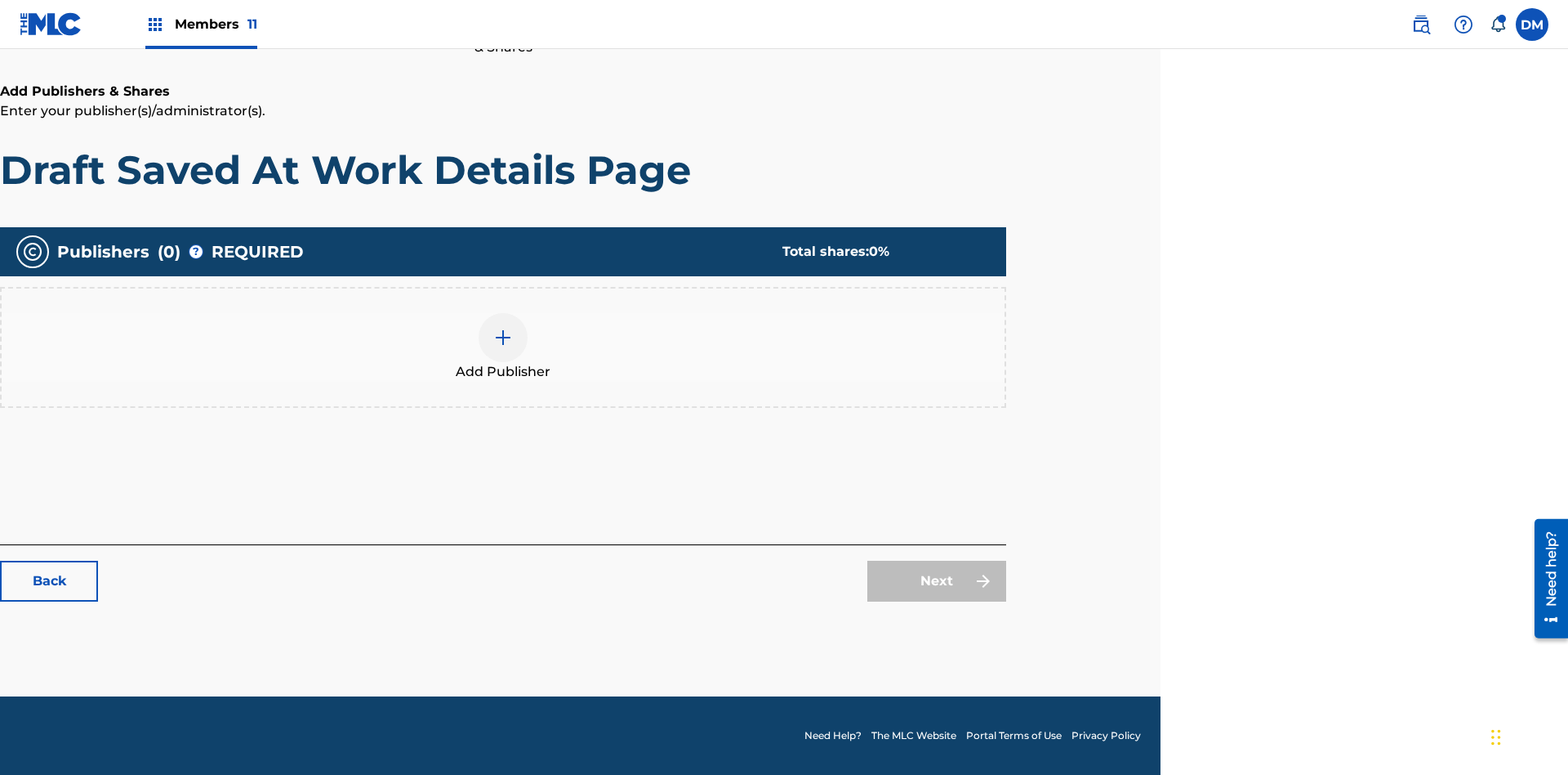
click at [503, 337] on img at bounding box center [503, 337] width 20 height 20
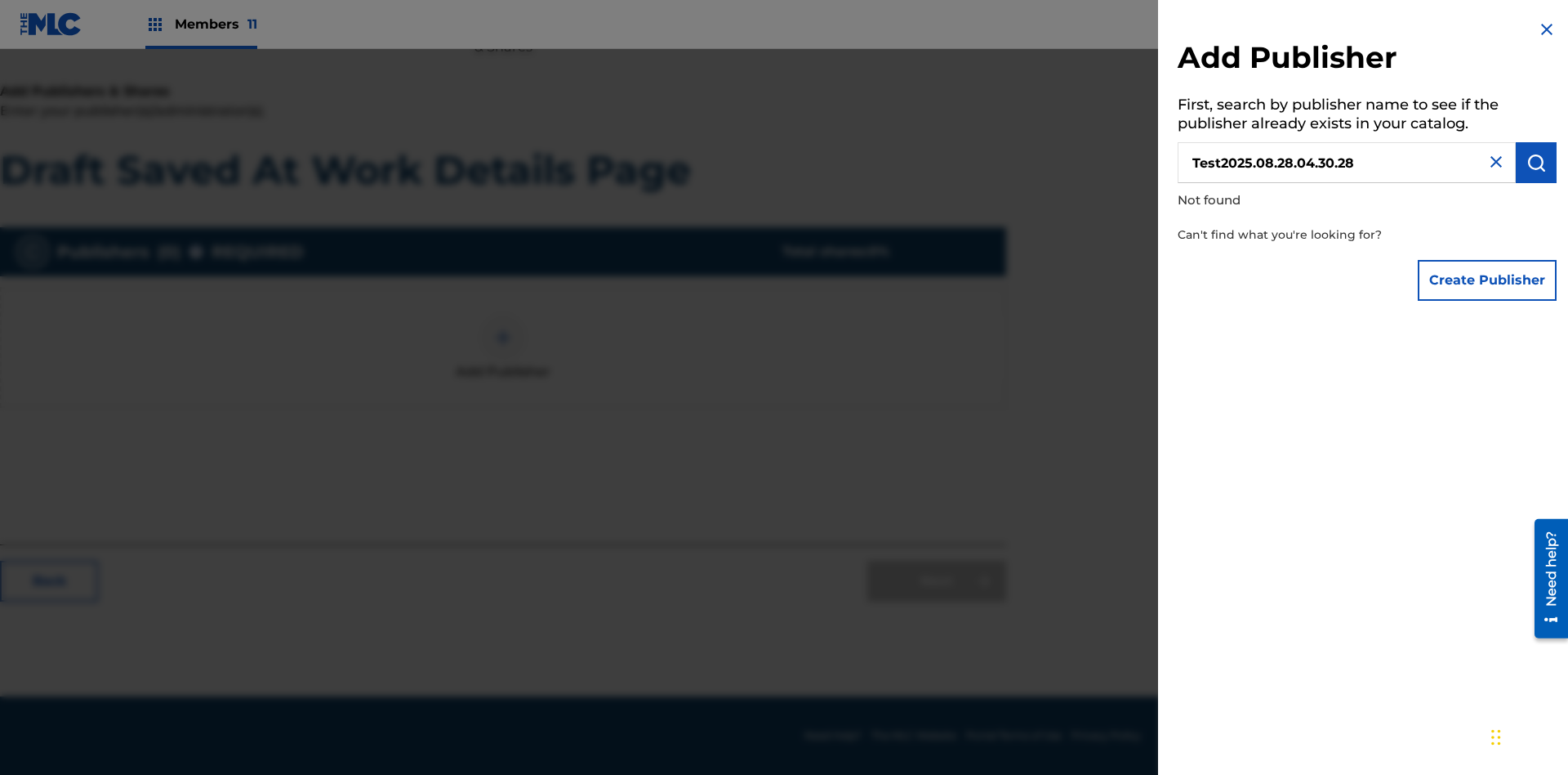
click at [1488, 280] on button "Create Publisher" at bounding box center [1487, 280] width 139 height 41
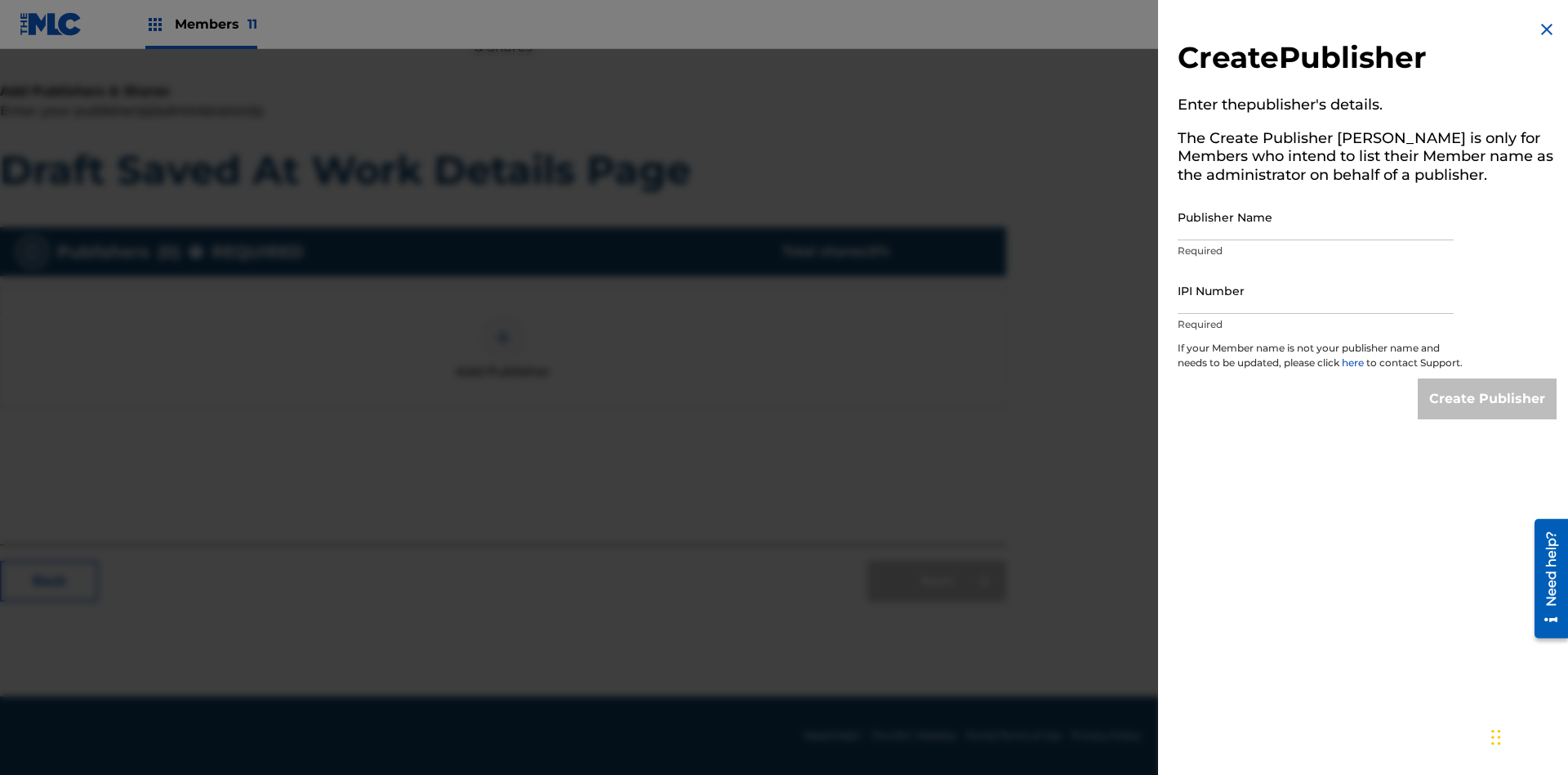
click at [1315, 217] on input "Publisher Name" at bounding box center [1315, 217] width 276 height 47
click at [1315, 290] on input "IPI Number" at bounding box center [1315, 291] width 276 height 47
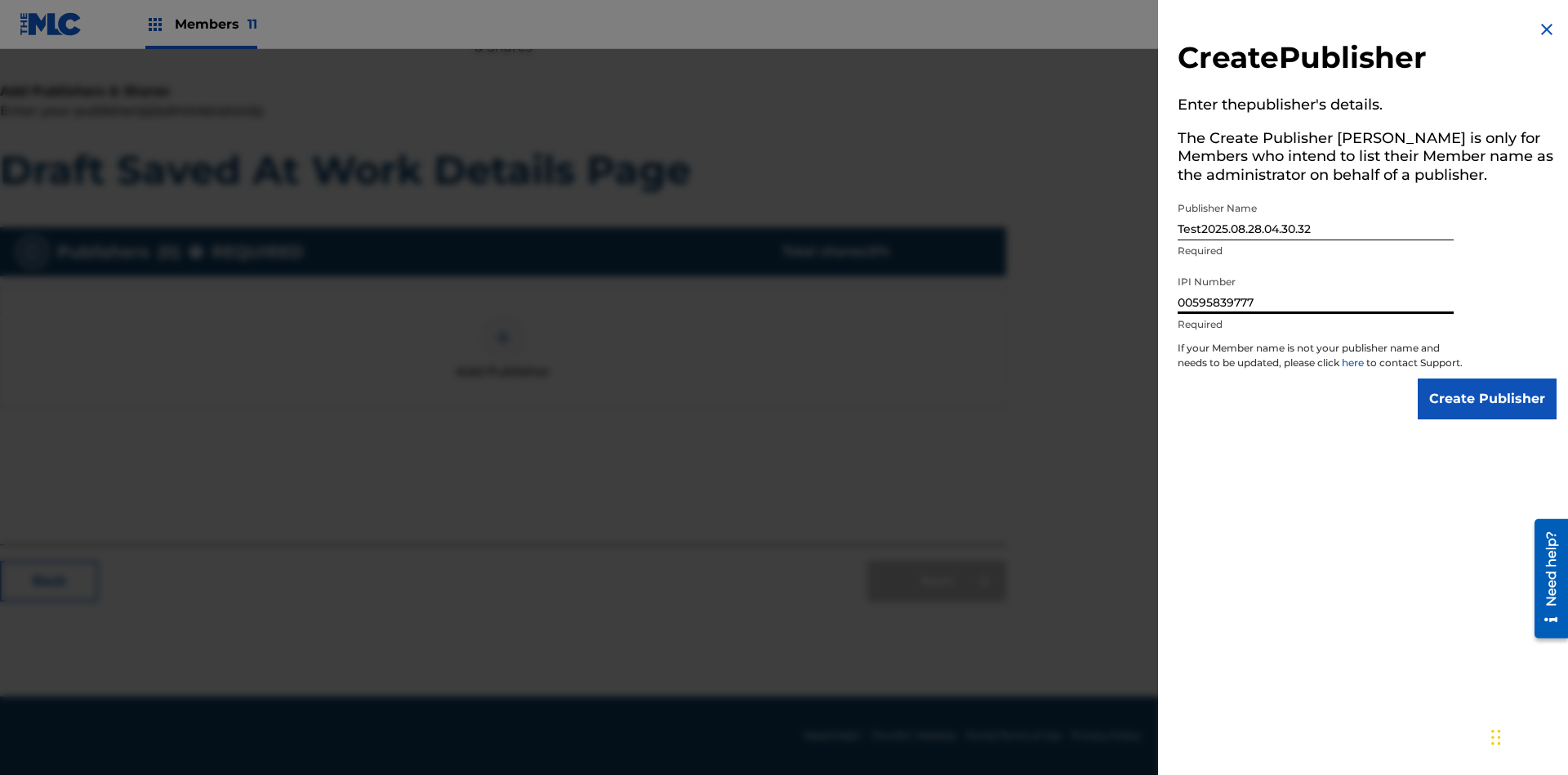
click at [1488, 413] on input "Create Publisher" at bounding box center [1487, 398] width 139 height 41
click at [1488, 378] on input "Create Publisher" at bounding box center [1487, 398] width 139 height 41
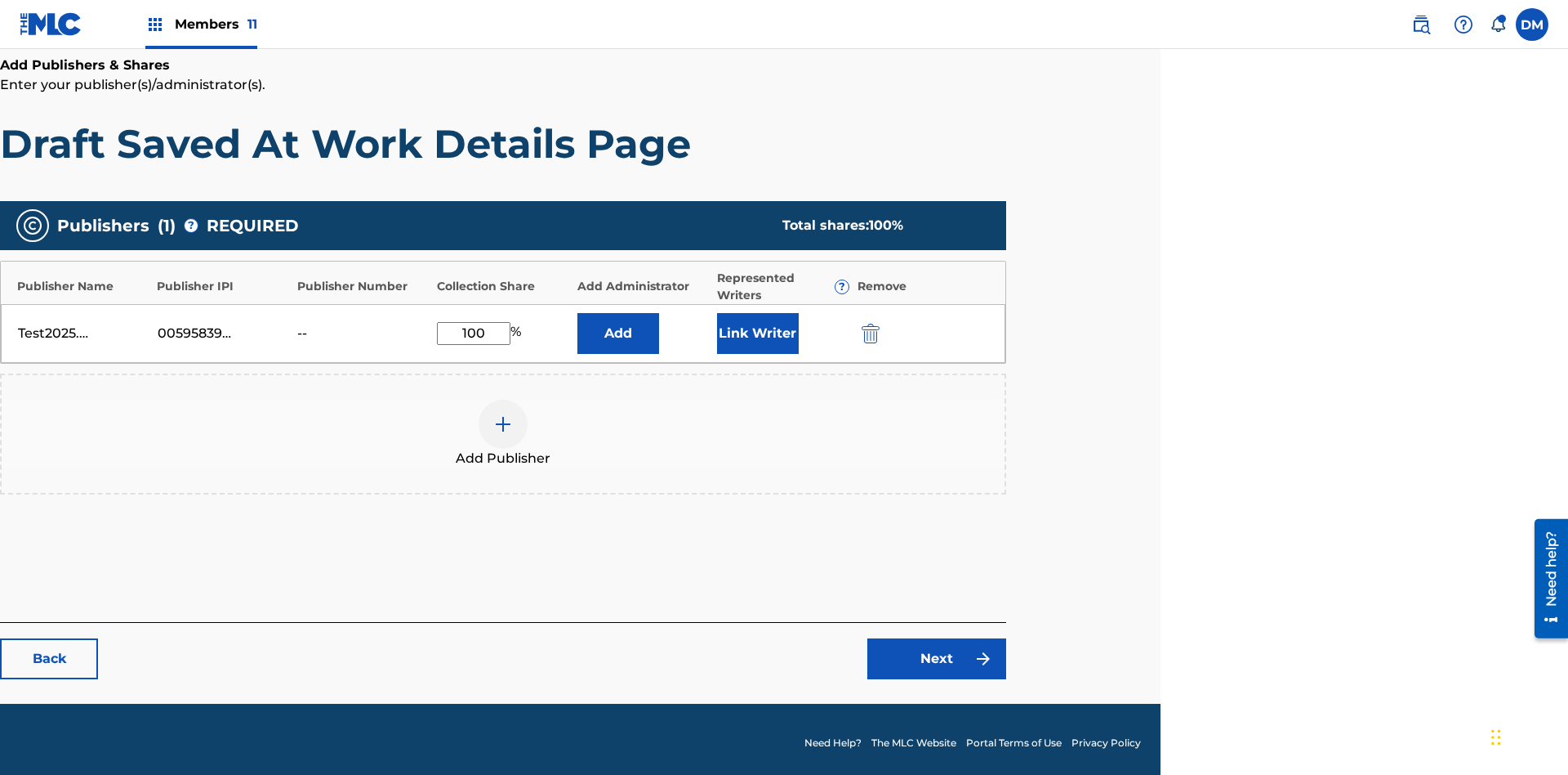
type input "100"
click at [757, 325] on button "Link Writer" at bounding box center [757, 333] width 82 height 41
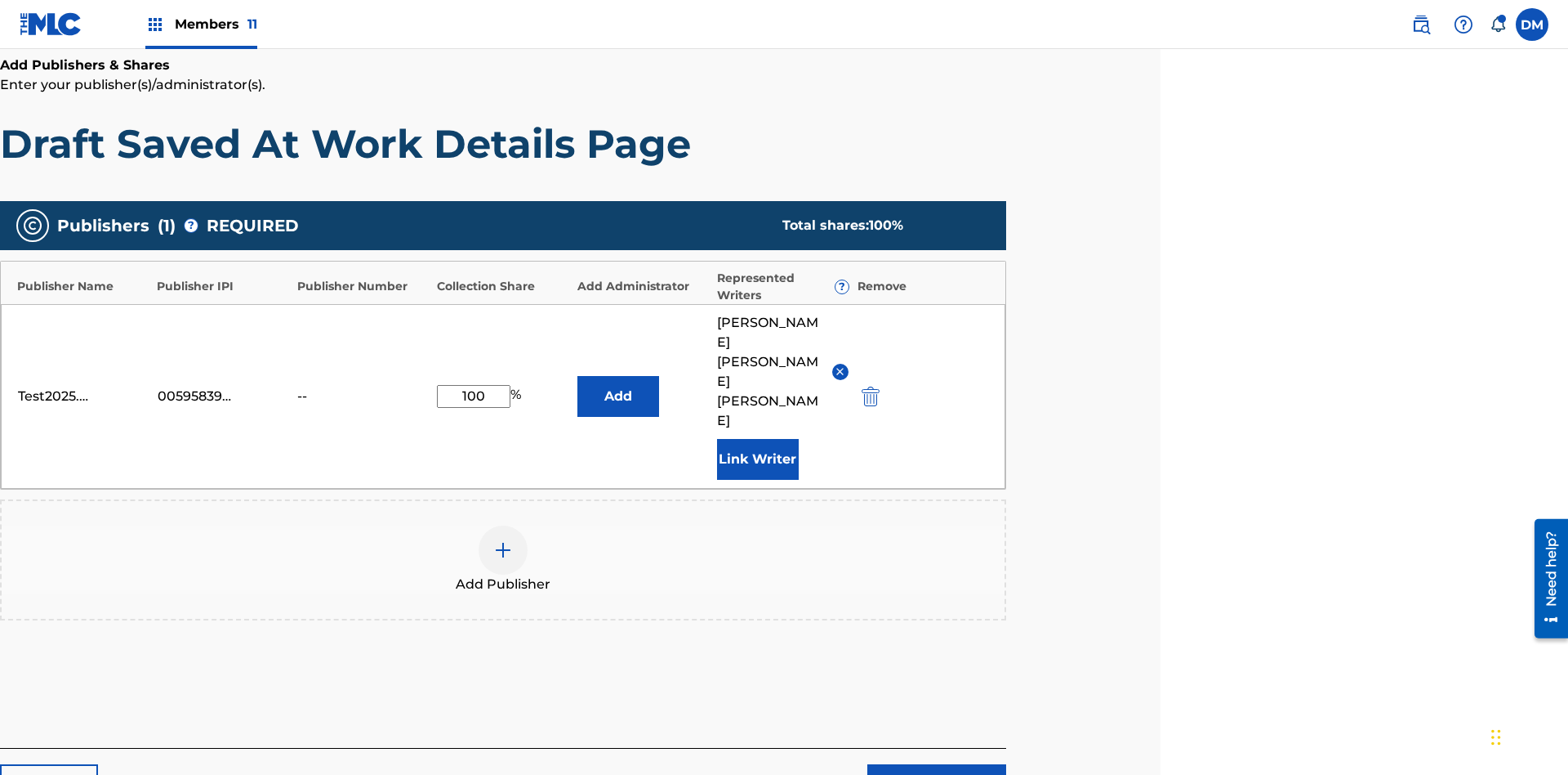
click at [757, 438] on button "Link Writer" at bounding box center [757, 458] width 82 height 41
click at [618, 376] on button "Add" at bounding box center [618, 396] width 82 height 41
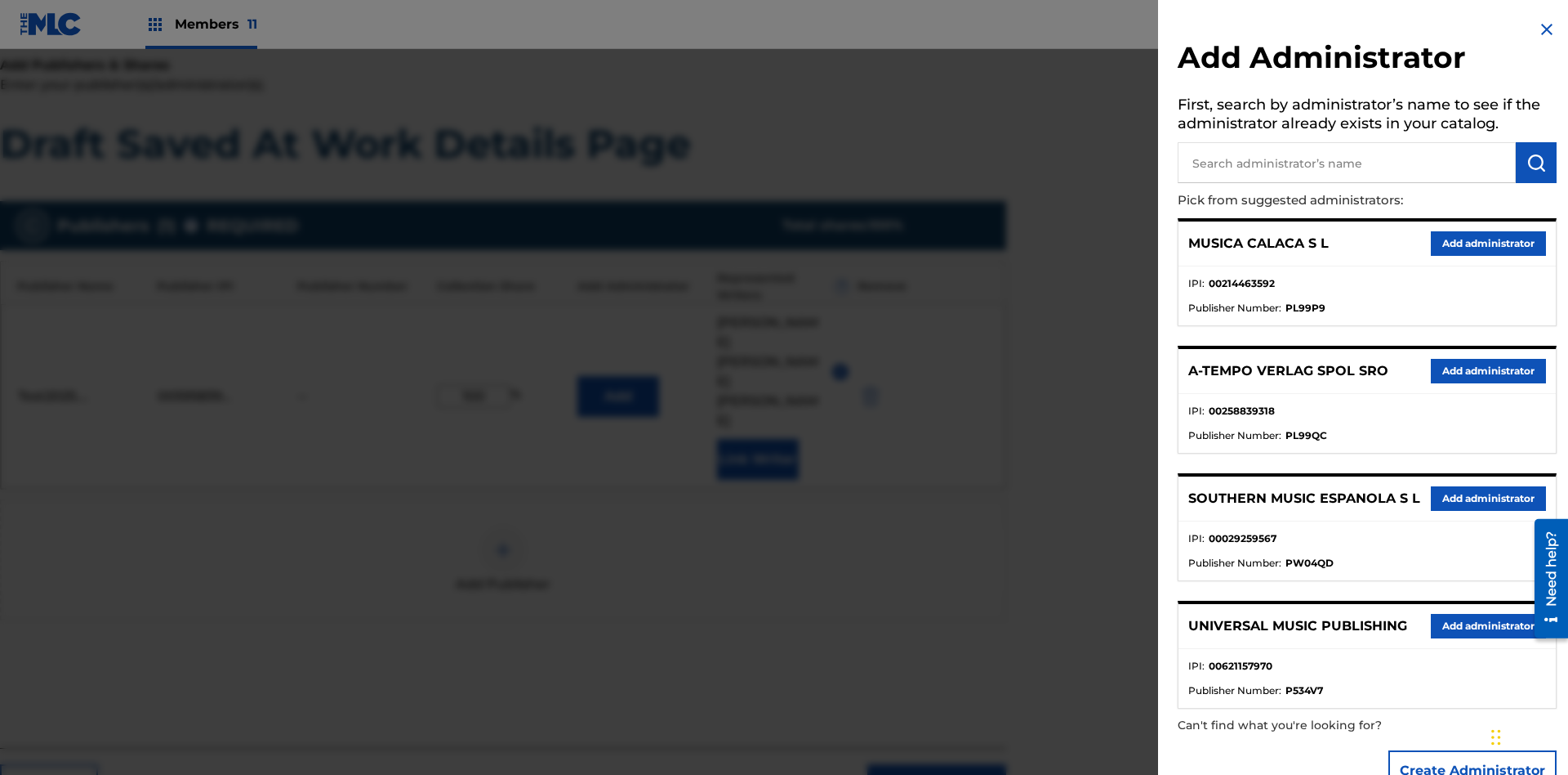
click at [1346, 162] on input "text" at bounding box center [1346, 162] width 338 height 41
type input "Test2025.08.28.04.30.55"
click at [1536, 162] on img "submit" at bounding box center [1536, 162] width 20 height 20
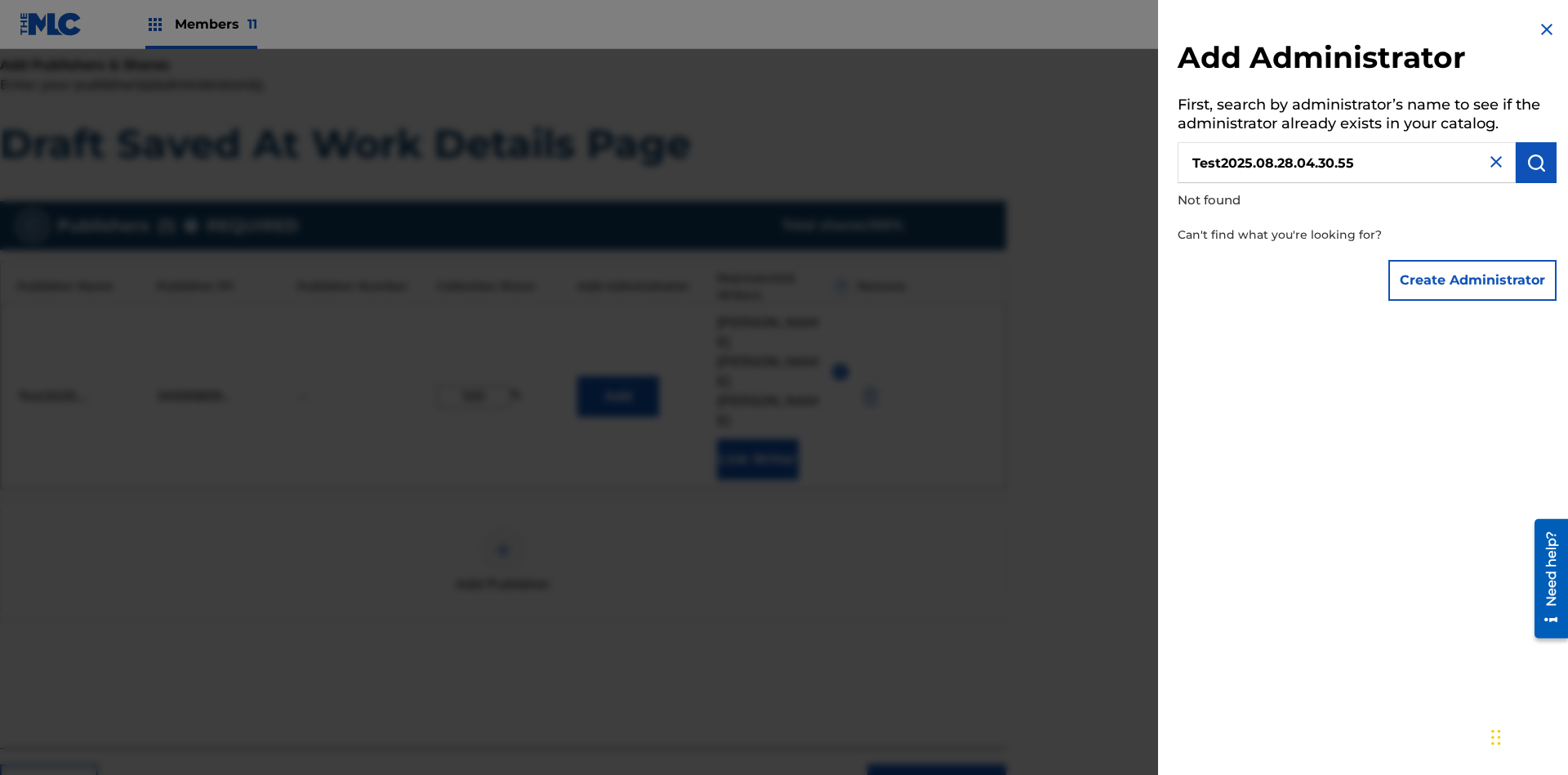
click at [1473, 280] on button "Create Administrator" at bounding box center [1472, 280] width 168 height 41
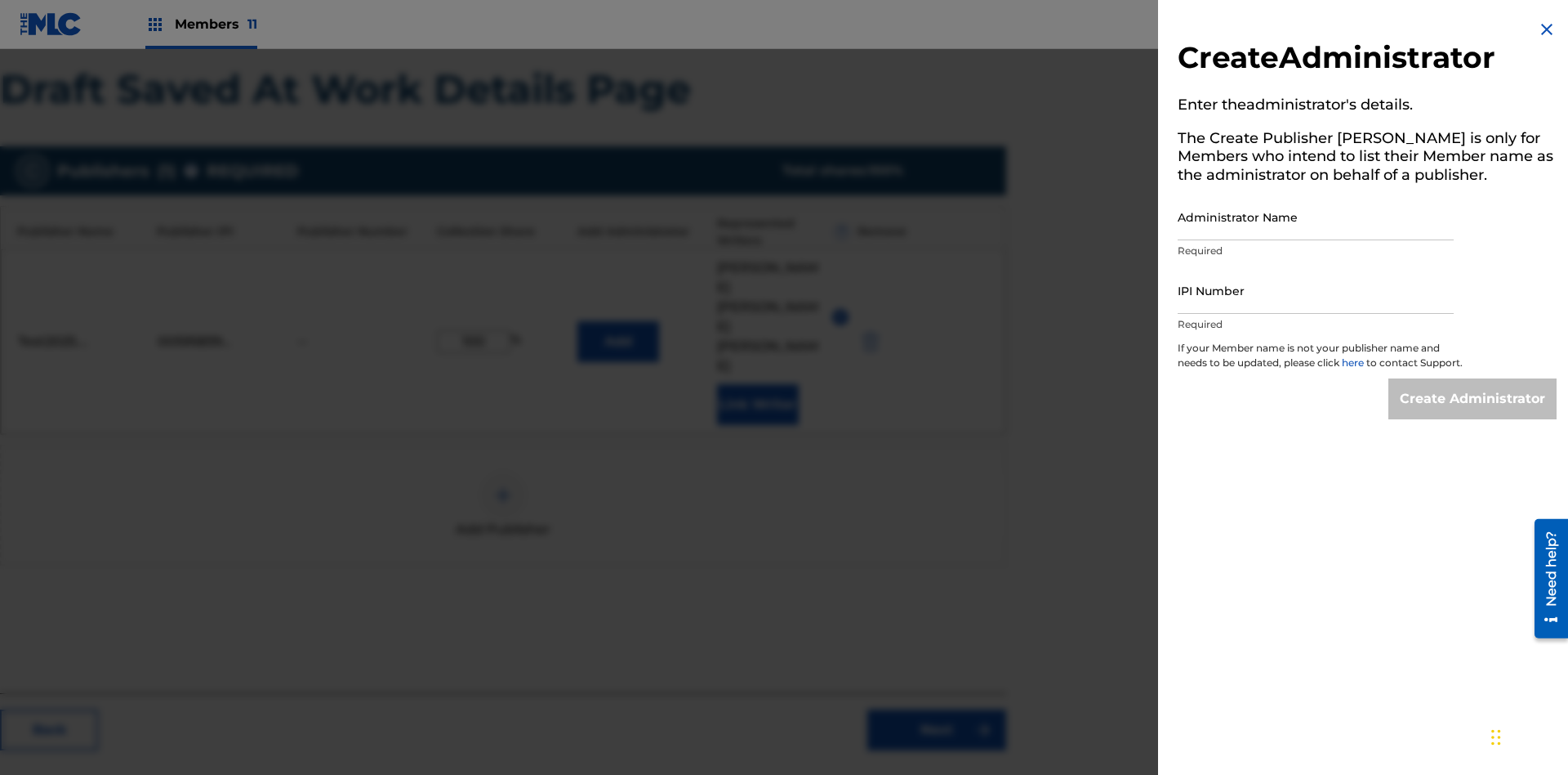
click at [1315, 217] on input "Administrator Name" at bounding box center [1315, 217] width 276 height 47
type input "Test2025.08.28.04.31.00"
click at [1315, 290] on input "IPI Number" at bounding box center [1315, 291] width 276 height 47
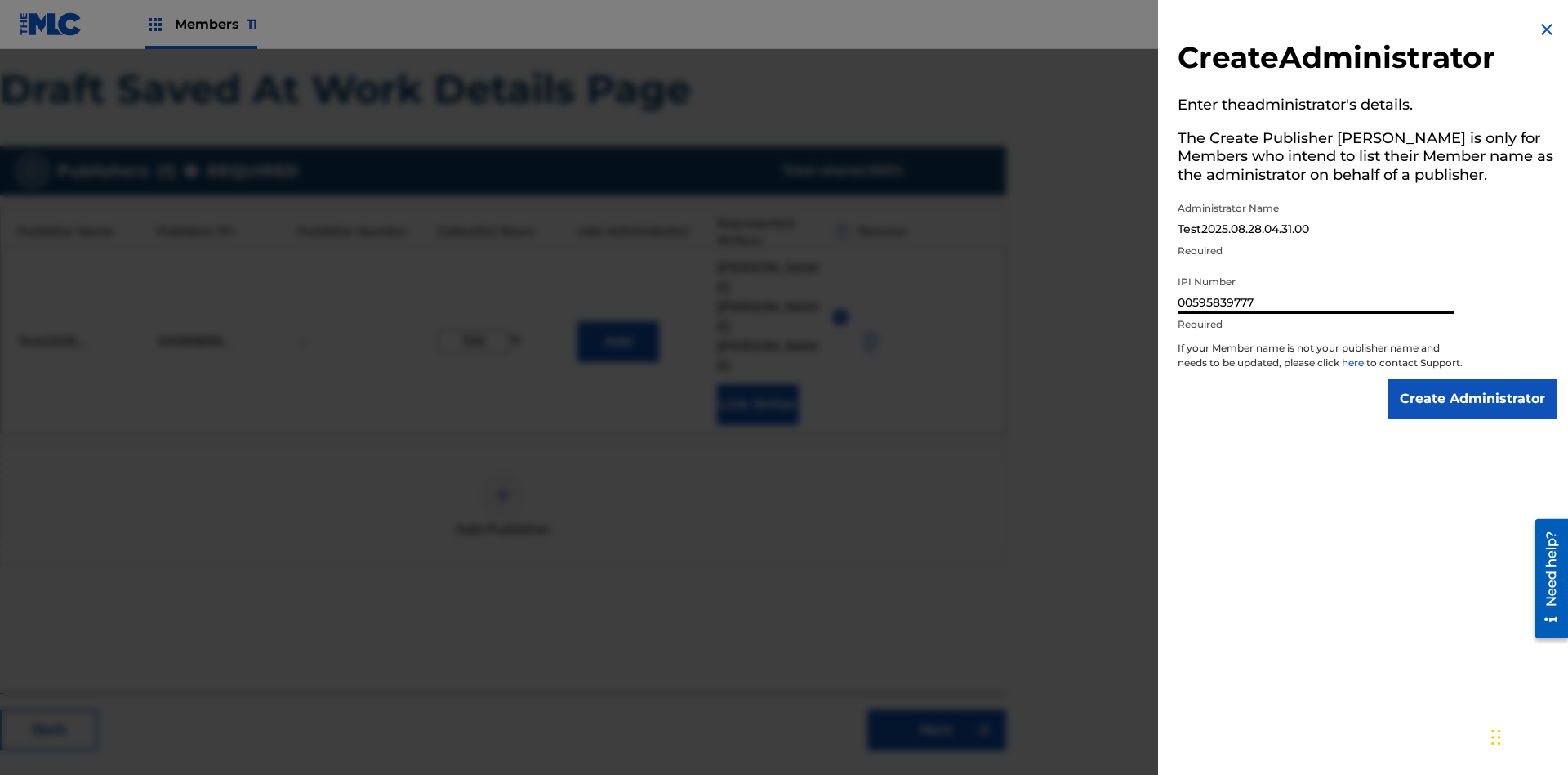
type input "00595839777"
click at [1473, 413] on input "Create Administrator" at bounding box center [1472, 398] width 168 height 41
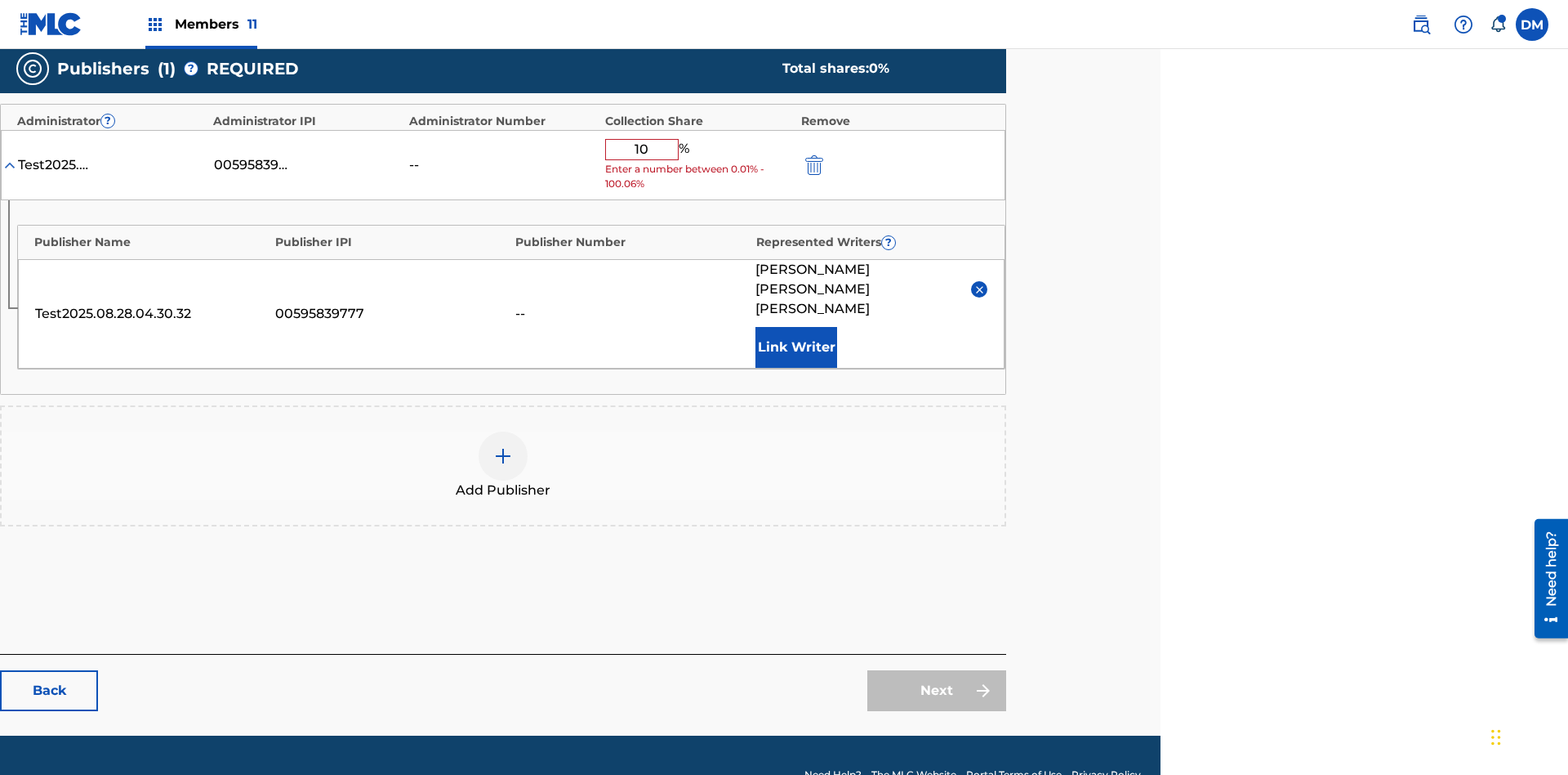
type input "100"
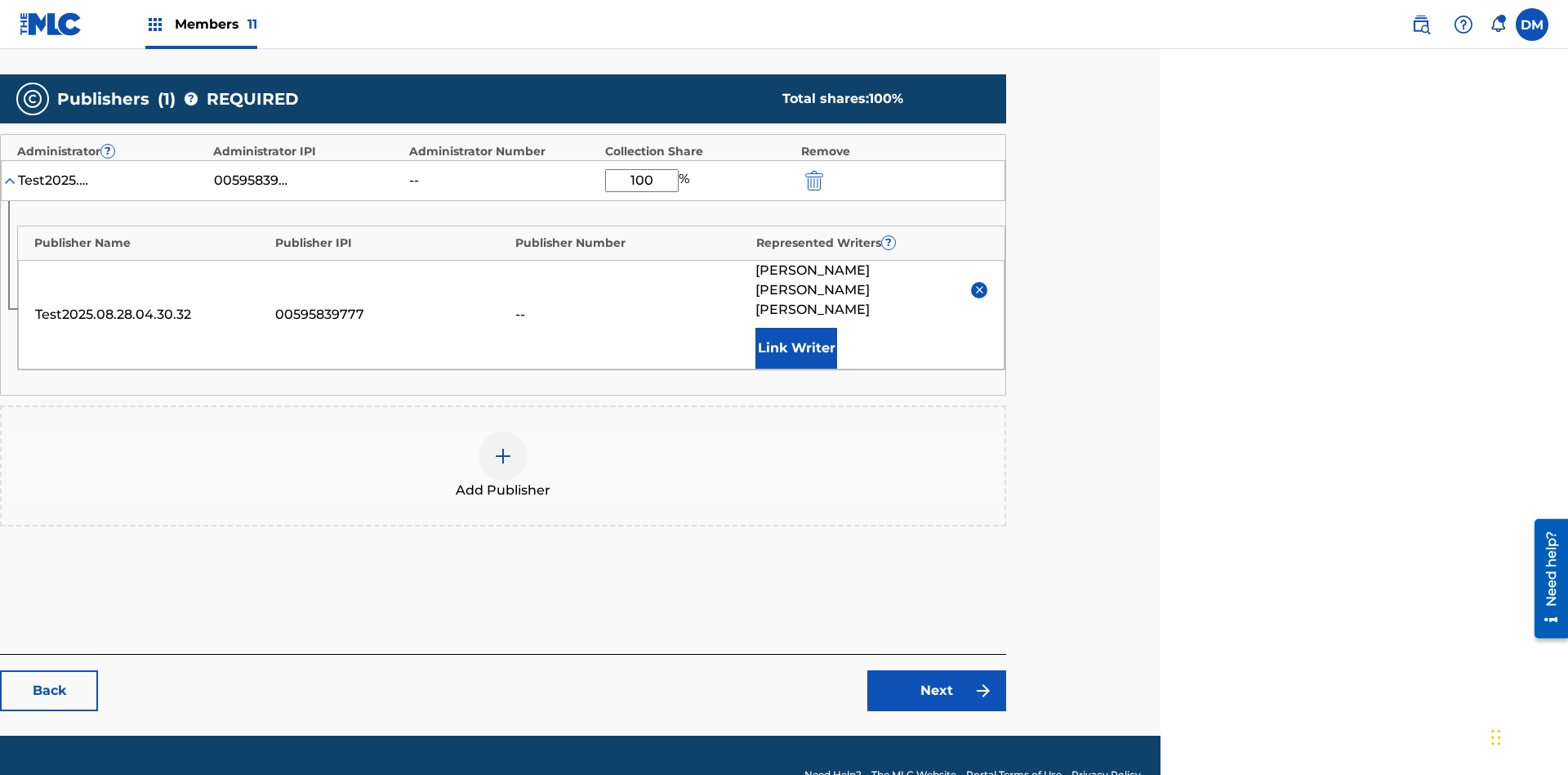
click at [937, 670] on link "Next" at bounding box center [937, 690] width 139 height 41
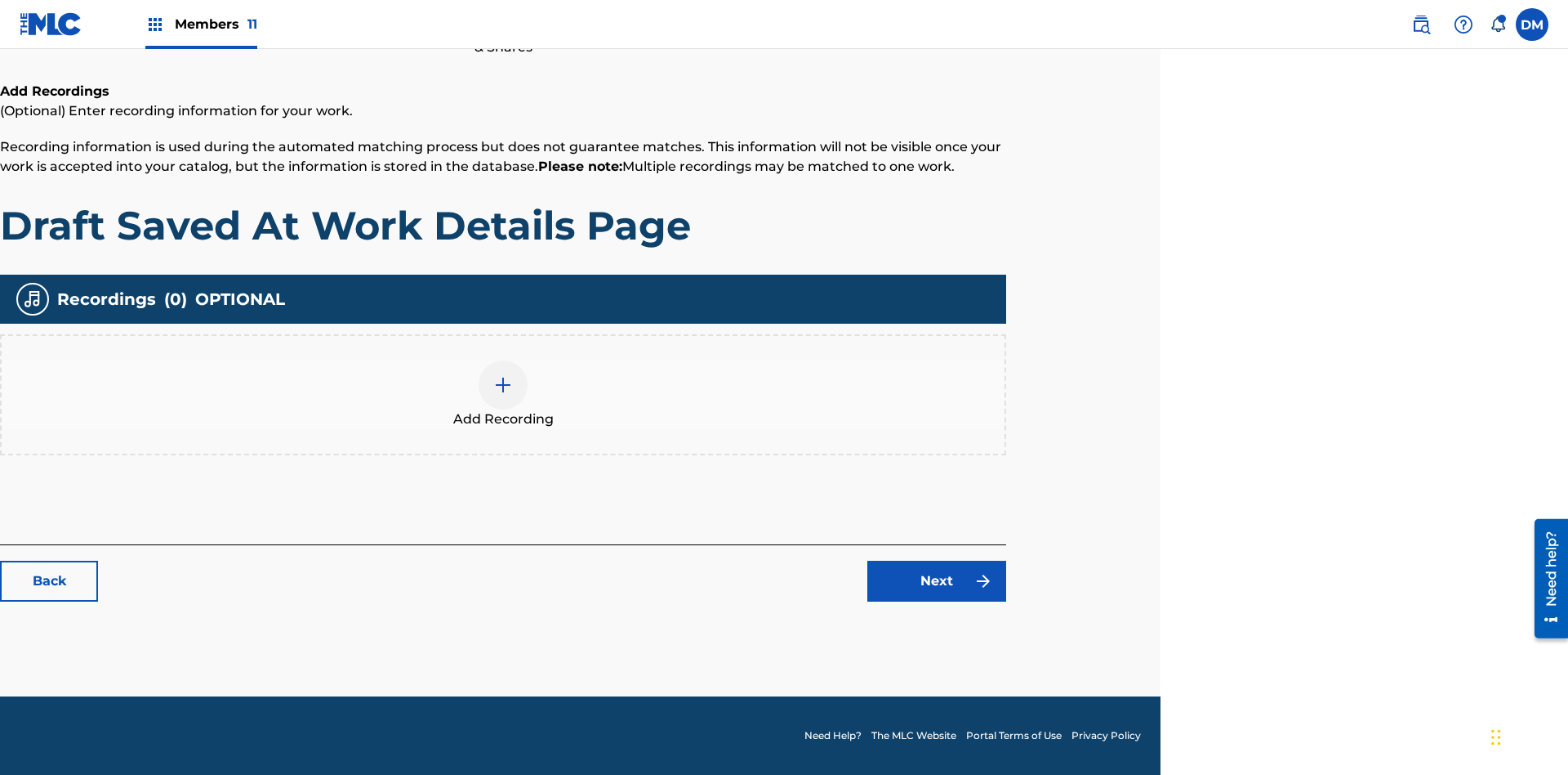
click at [503, 394] on img at bounding box center [503, 385] width 20 height 20
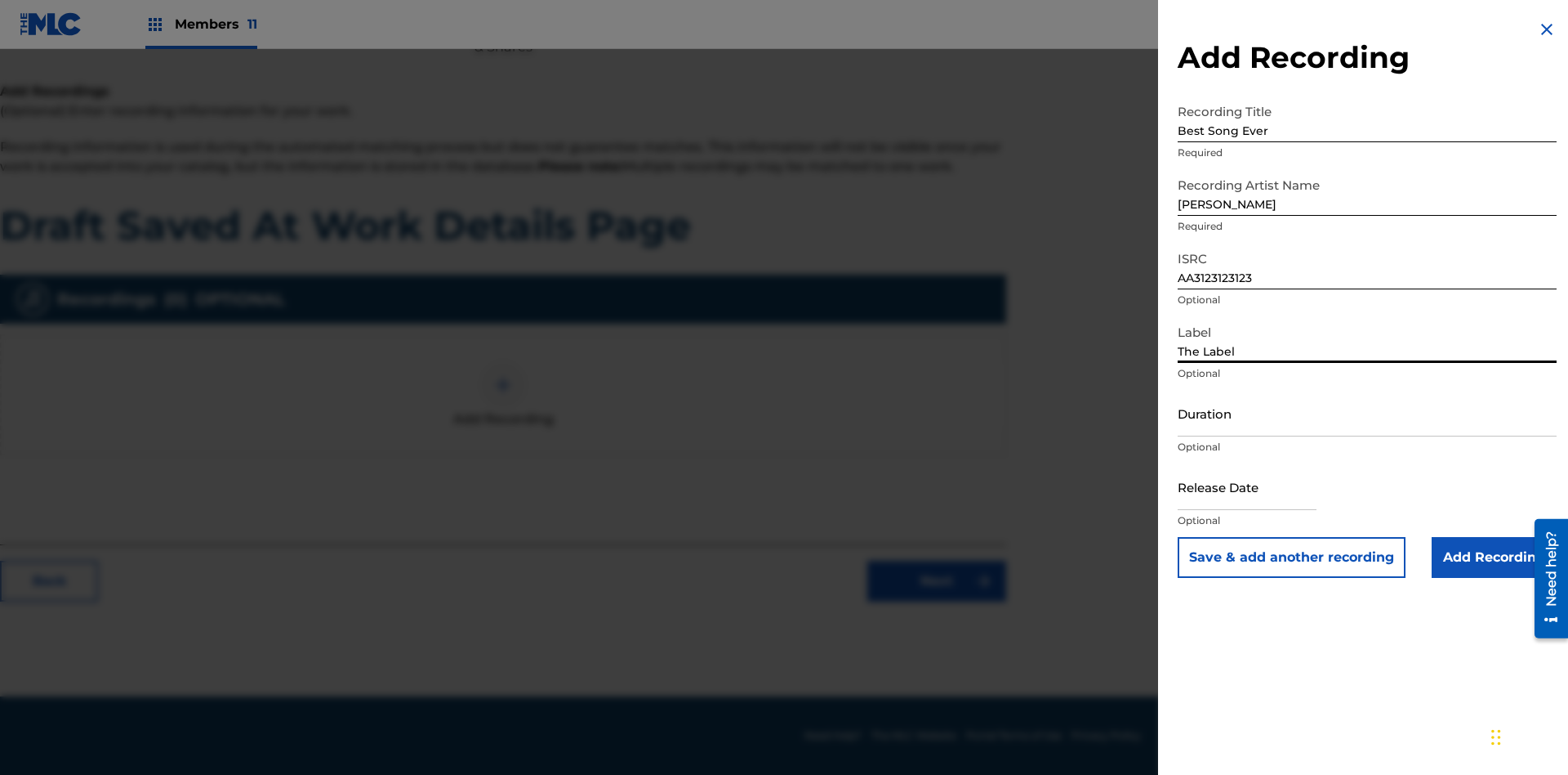
click at [1367, 413] on input "Duration" at bounding box center [1366, 413] width 379 height 47
click at [1367, 413] on input "1" at bounding box center [1366, 413] width 379 height 47
click at [1260, 488] on input "text" at bounding box center [1246, 487] width 139 height 47
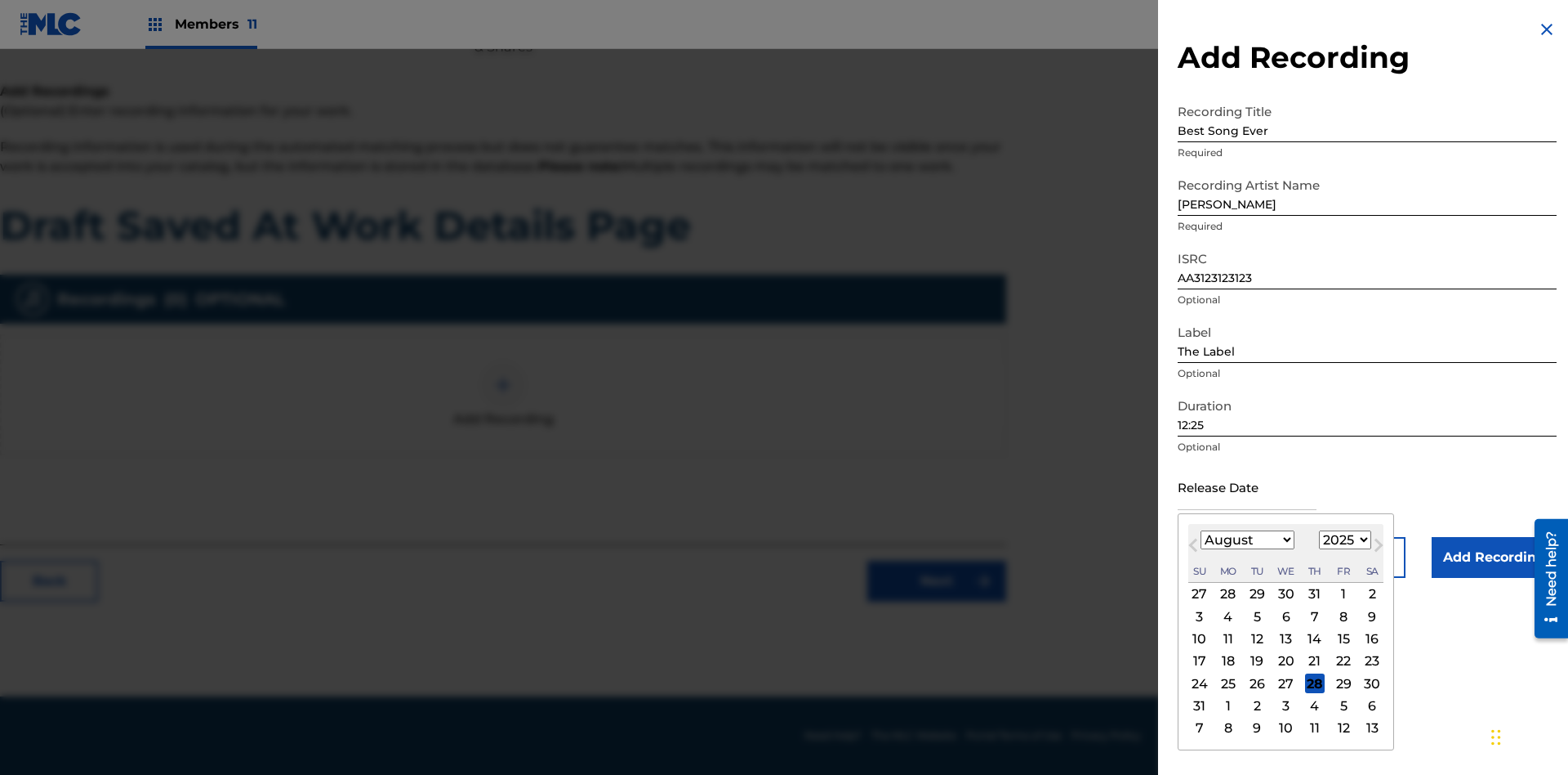
click at [1246, 540] on select "January February March April May June July August September October November De…" at bounding box center [1247, 539] width 94 height 19
click at [1343, 540] on select "1900 1901 1902 1903 1904 1905 1906 1907 1908 1909 1910 1911 1912 1913 1914 1915…" at bounding box center [1345, 539] width 53 height 19
click at [1313, 594] on div "1" at bounding box center [1314, 594] width 20 height 20
click at [1494, 558] on input "Add Recording" at bounding box center [1494, 557] width 125 height 41
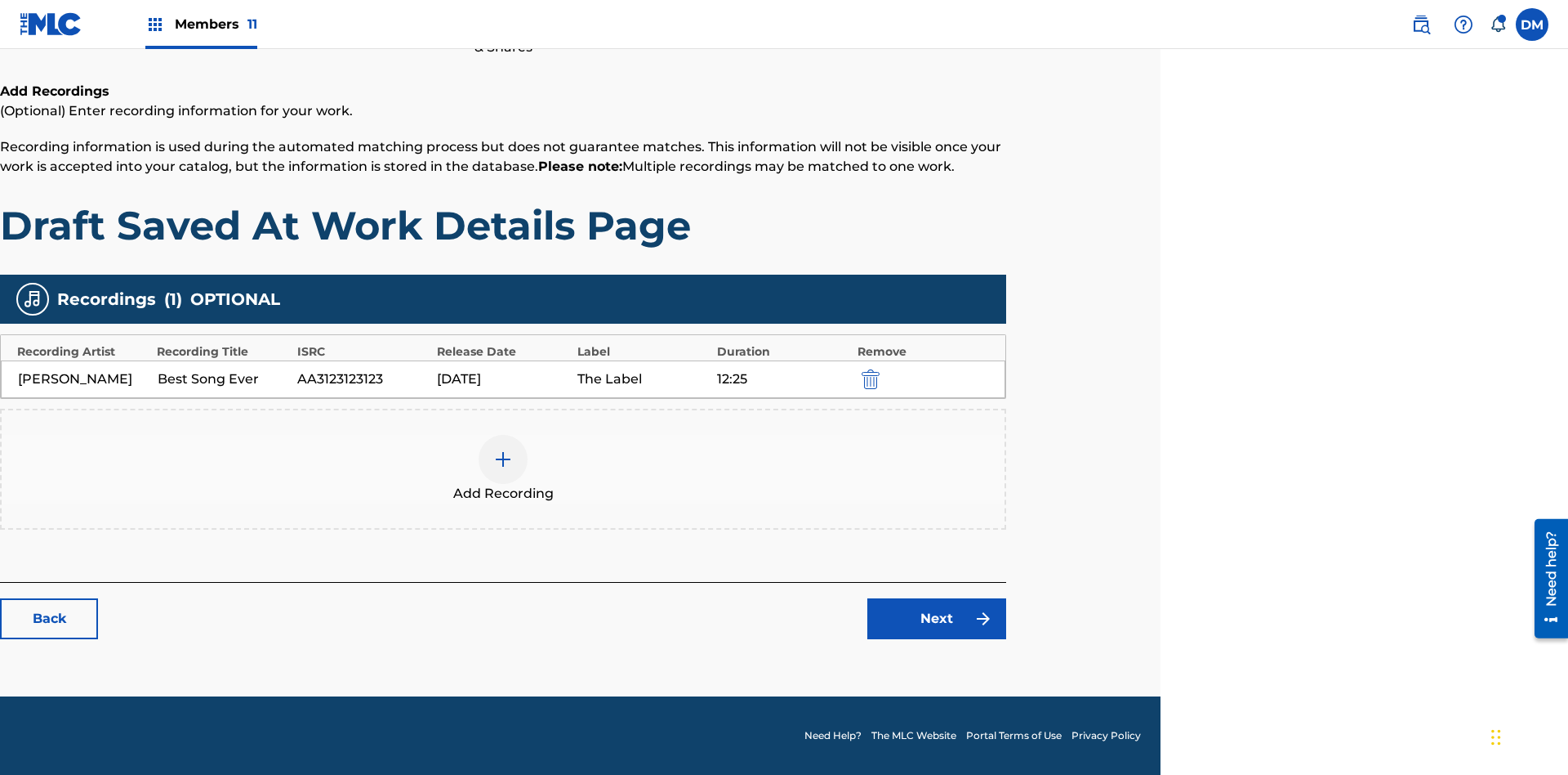
click at [937, 619] on link "Next" at bounding box center [937, 618] width 139 height 41
